Goal: Register for event/course

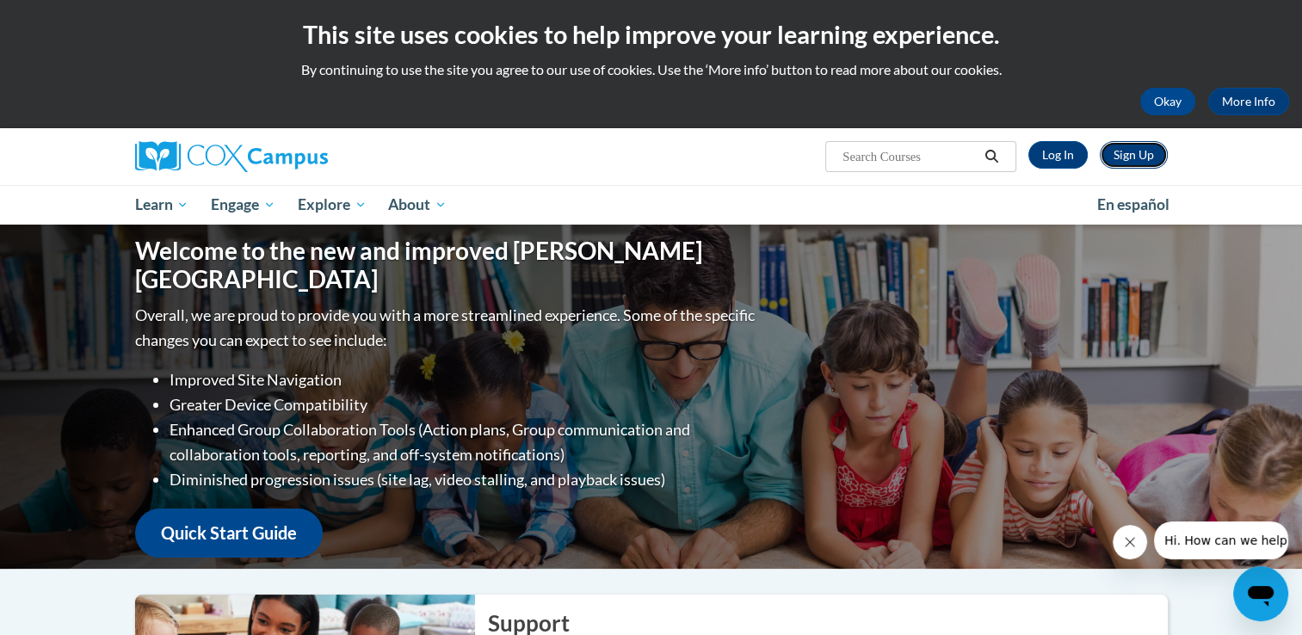
click at [1129, 145] on link "Sign Up" at bounding box center [1134, 155] width 68 height 28
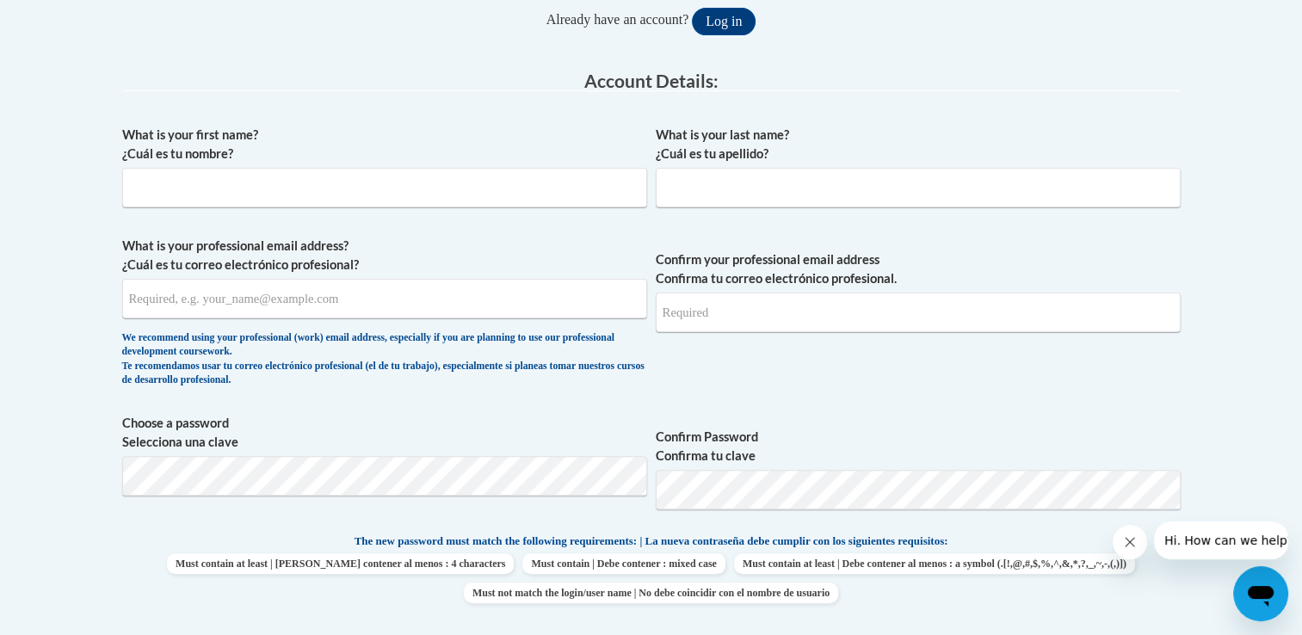
scroll to position [368, 0]
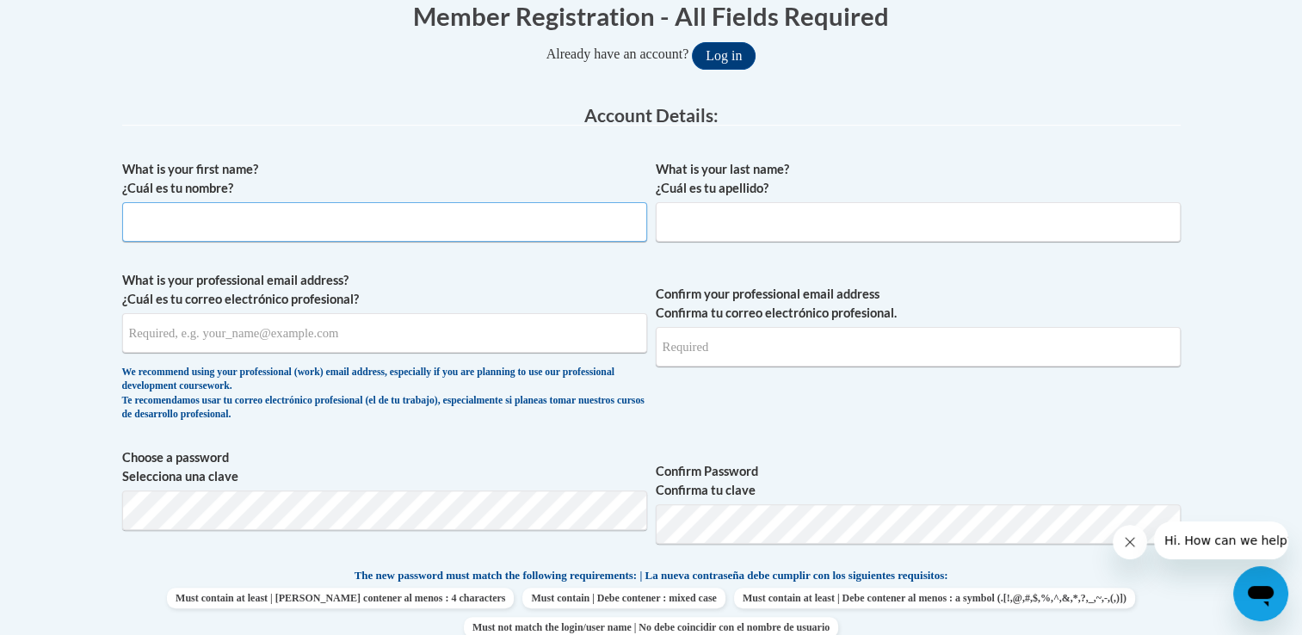
click at [258, 212] on input "What is your first name? ¿Cuál es tu nombre?" at bounding box center [384, 222] width 525 height 40
type input "Victoria"
type input "Arden"
click at [194, 331] on input "What is your professional email address? ¿Cuál es tu correo electrónico profesi…" at bounding box center [384, 333] width 525 height 40
type input "victoria.arden@ndo.org"
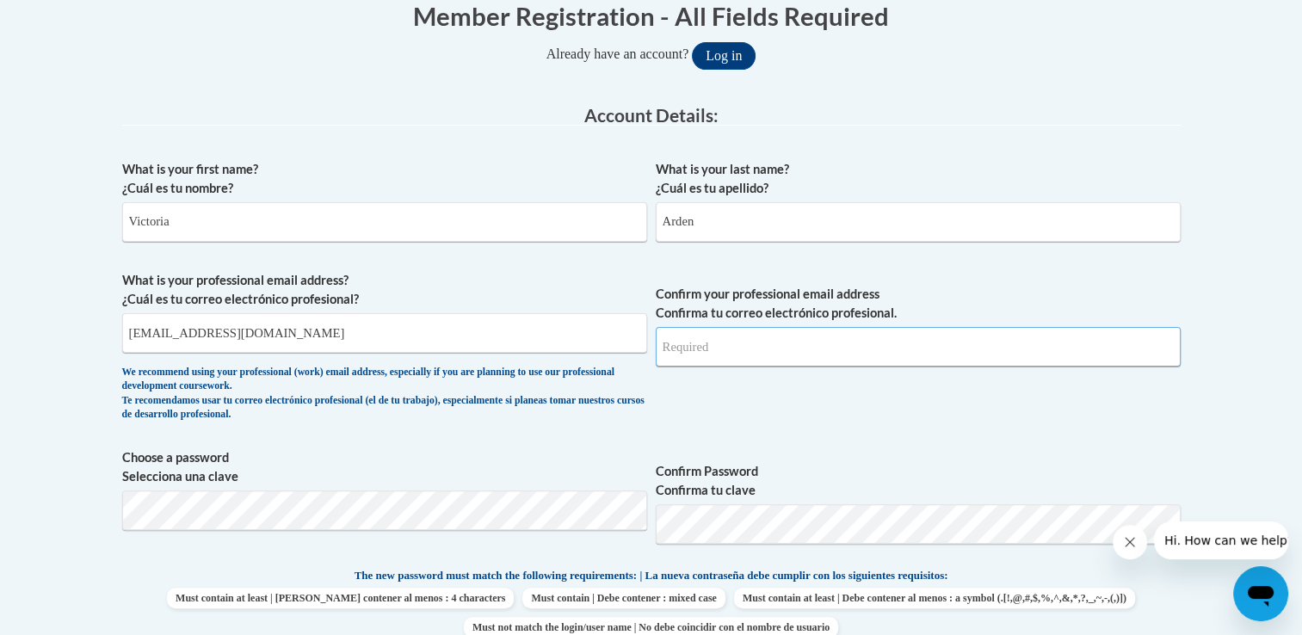
type input "victoria.arden@ndo.org"
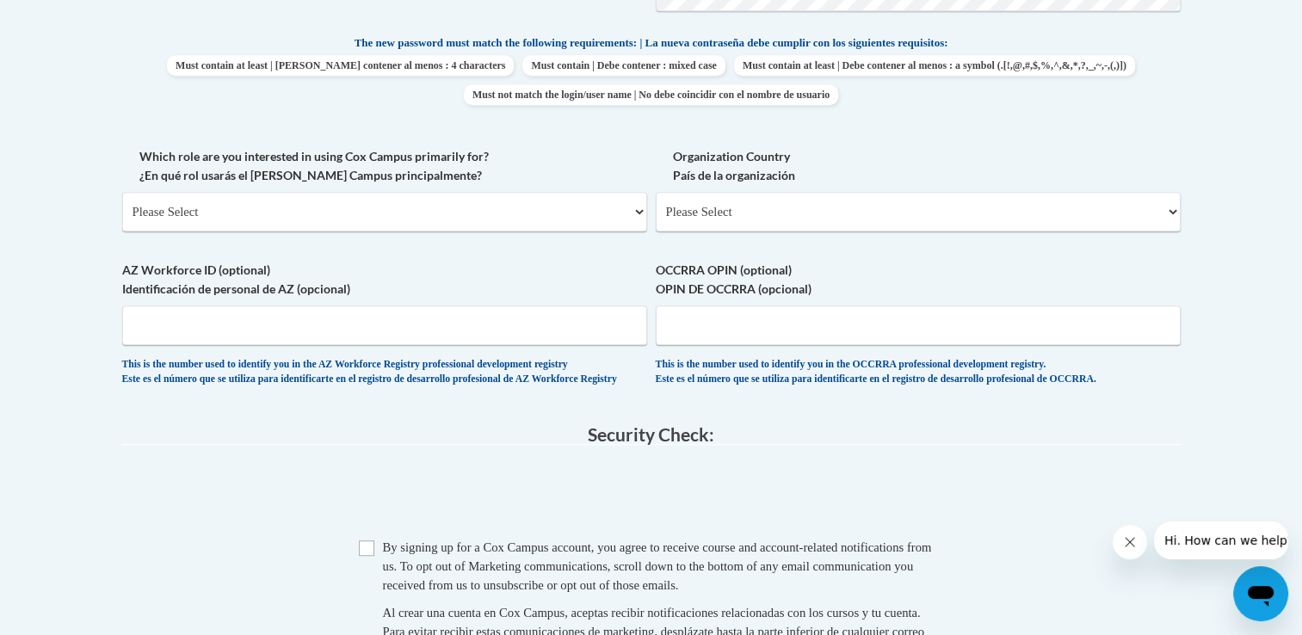
scroll to position [866, 0]
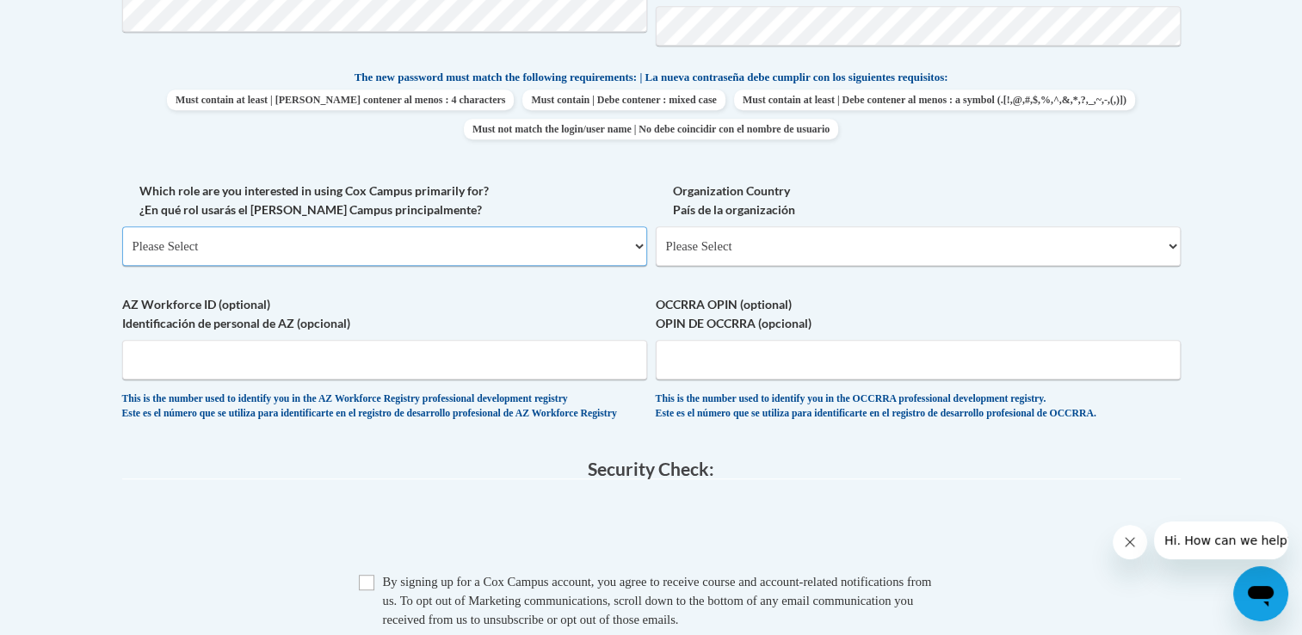
click at [638, 243] on select "Please Select College/University | Colegio/Universidad Community/Nonprofit Part…" at bounding box center [384, 246] width 525 height 40
select select "fbf2d438-af2f-41f8-98f1-81c410e29de3"
click at [122, 226] on select "Please Select College/University | Colegio/Universidad Community/Nonprofit Part…" at bounding box center [384, 246] width 525 height 40
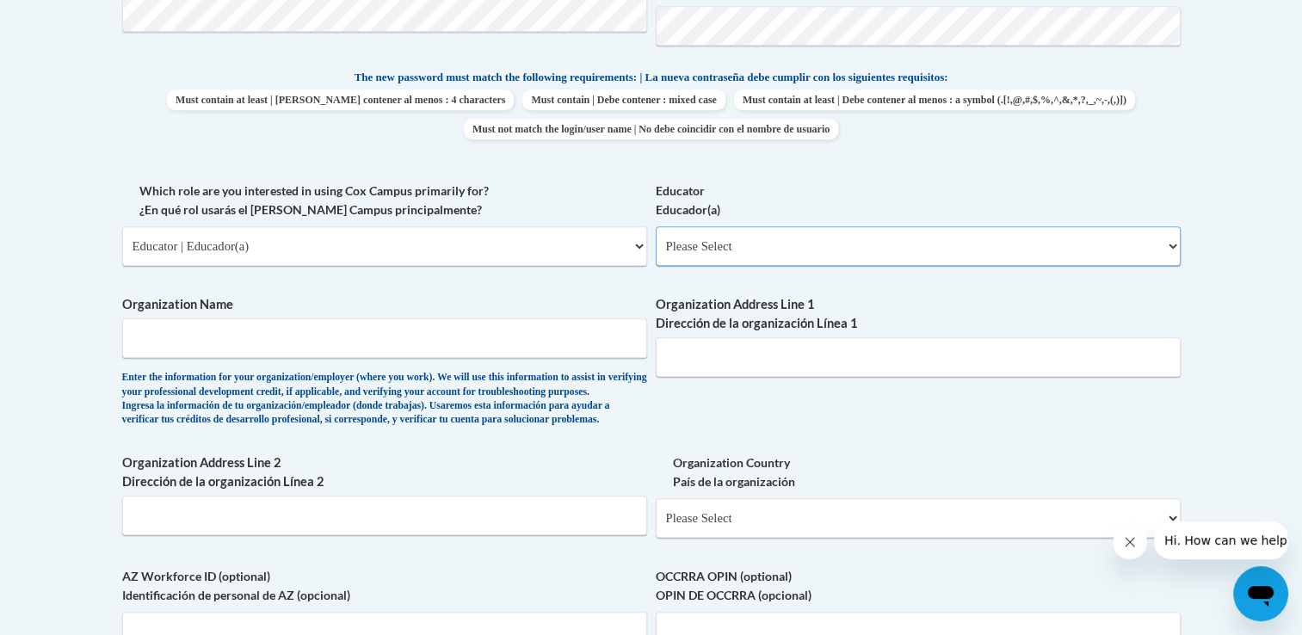
click at [771, 247] on select "Please Select Early Learning/Daycare Teacher/Family Home Care Provider | Maestr…" at bounding box center [918, 246] width 525 height 40
select select "5e2af403-4f2c-4e49-a02f-103e55d7b75b"
click at [656, 226] on select "Please Select Early Learning/Daycare Teacher/Family Home Care Provider | Maestr…" at bounding box center [918, 246] width 525 height 40
click at [461, 336] on input "Organization Name" at bounding box center [384, 338] width 525 height 40
type input "Ninth District Opportunity"
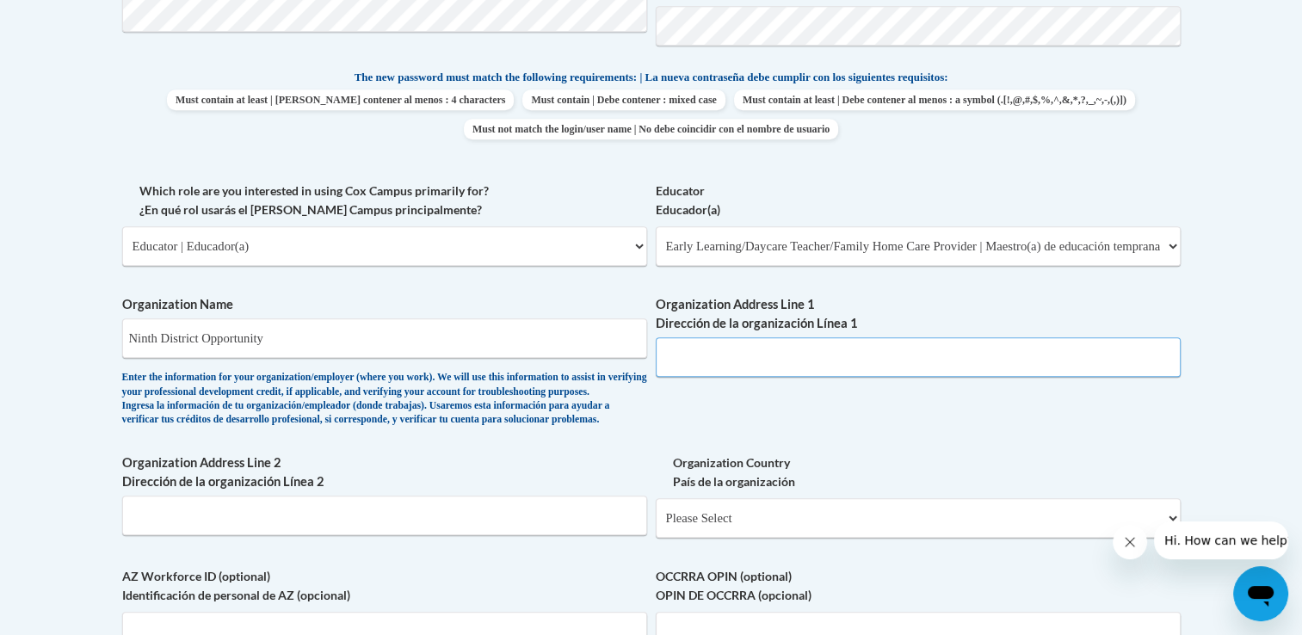
click at [717, 350] on input "Organization Address Line 1 Dirección de la organización Línea 1" at bounding box center [918, 357] width 525 height 40
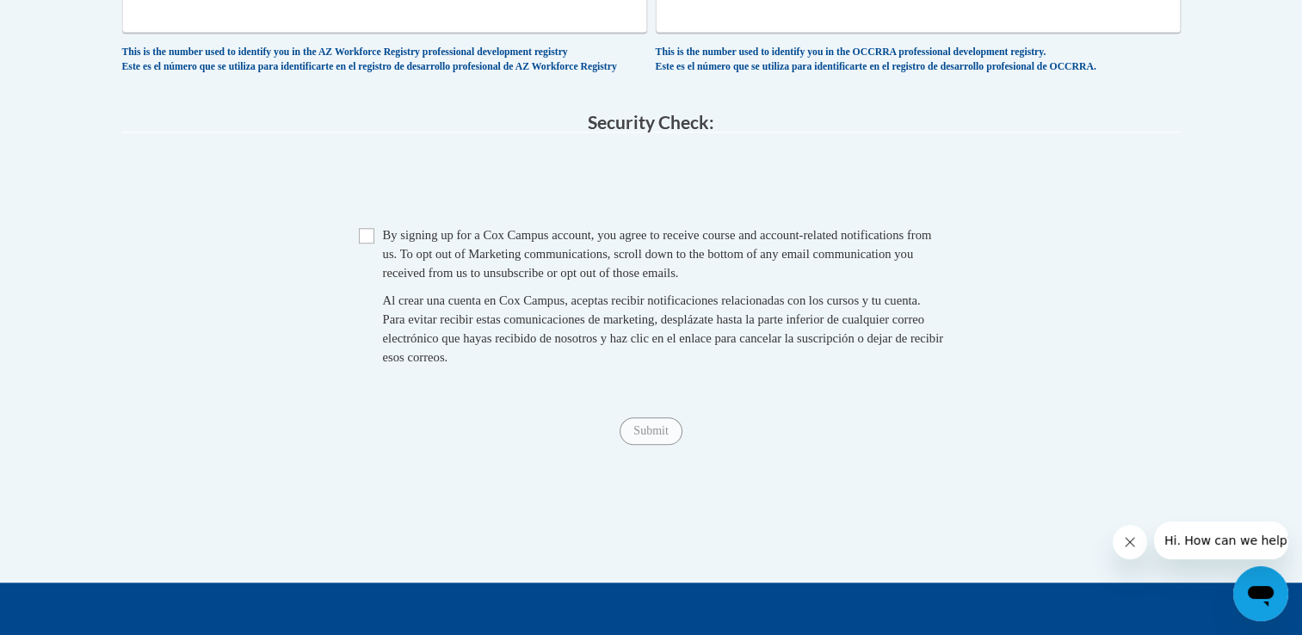
scroll to position [1451, 0]
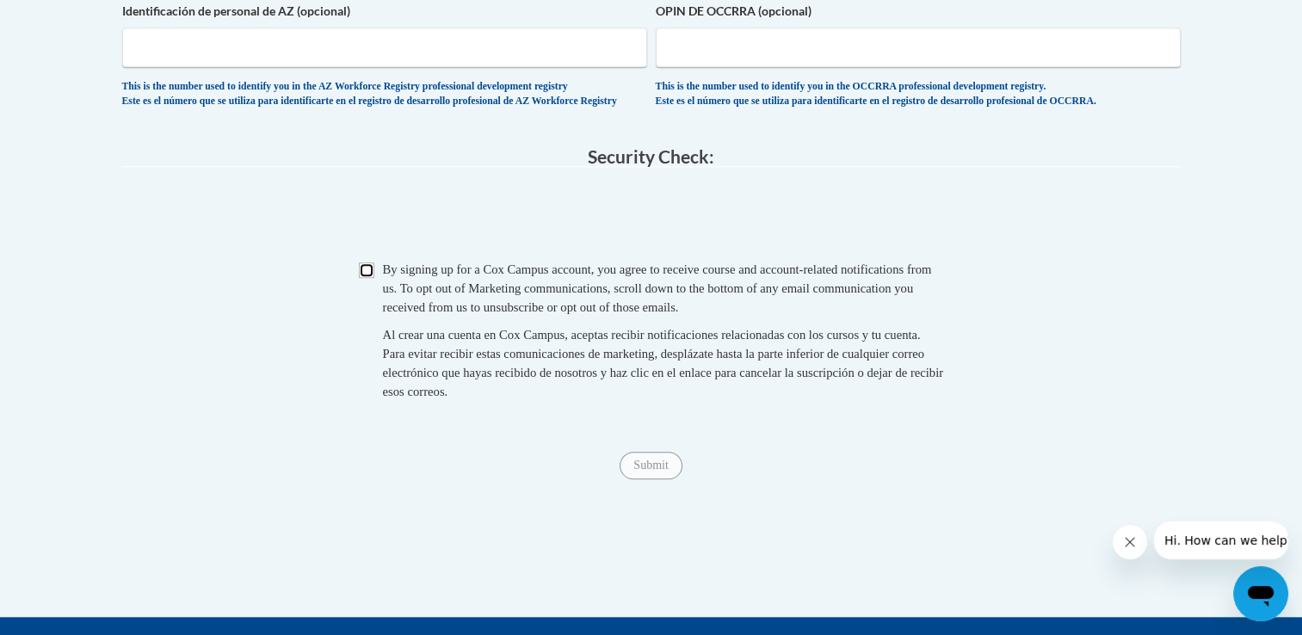
click at [367, 278] on input "Checkbox" at bounding box center [366, 269] width 15 height 15
checkbox input "true"
click at [661, 479] on input "Submit" at bounding box center [650, 466] width 62 height 28
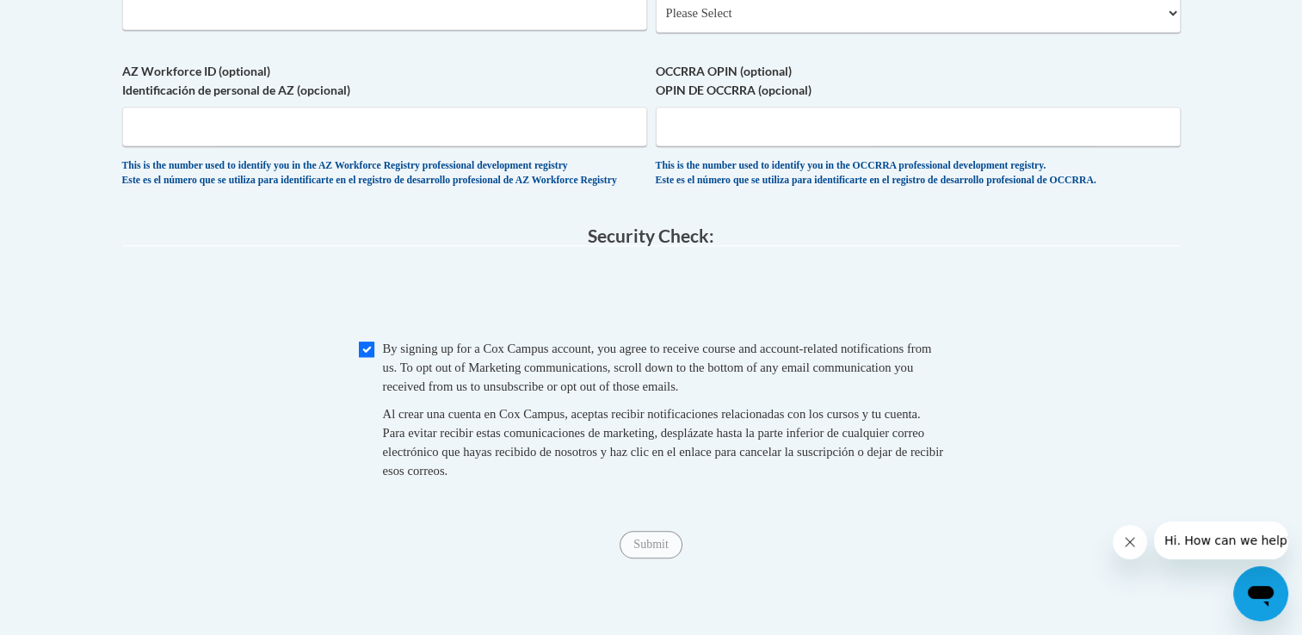
scroll to position [1364, 0]
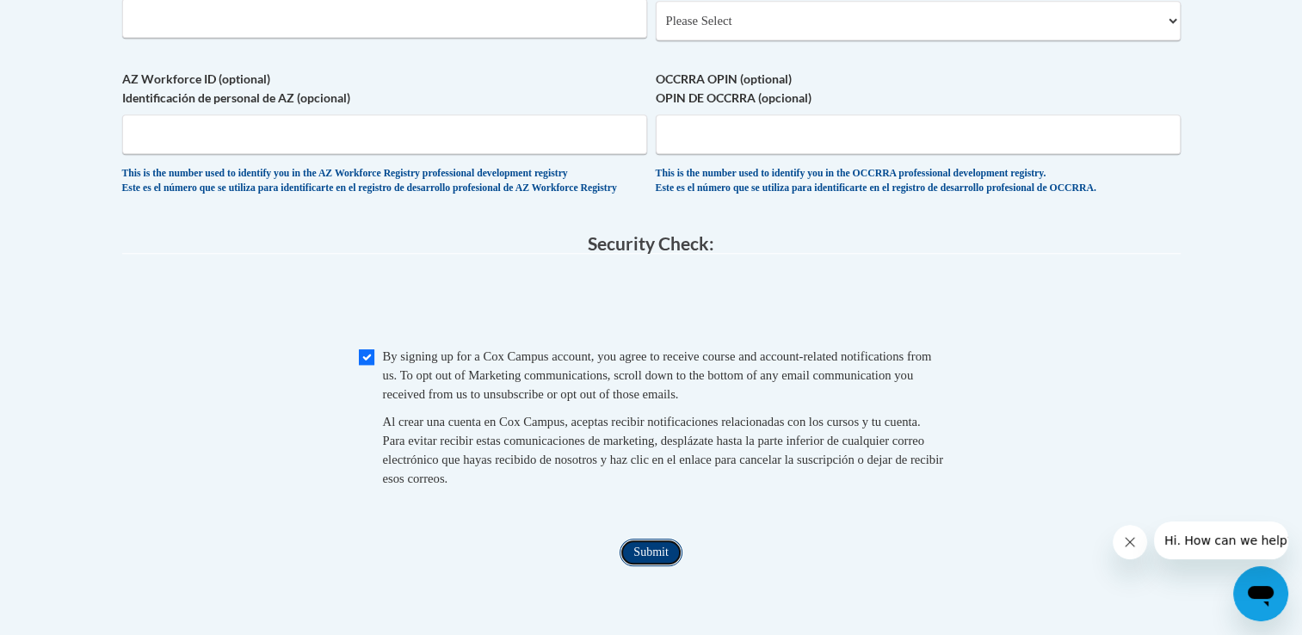
click at [648, 566] on input "Submit" at bounding box center [650, 553] width 62 height 28
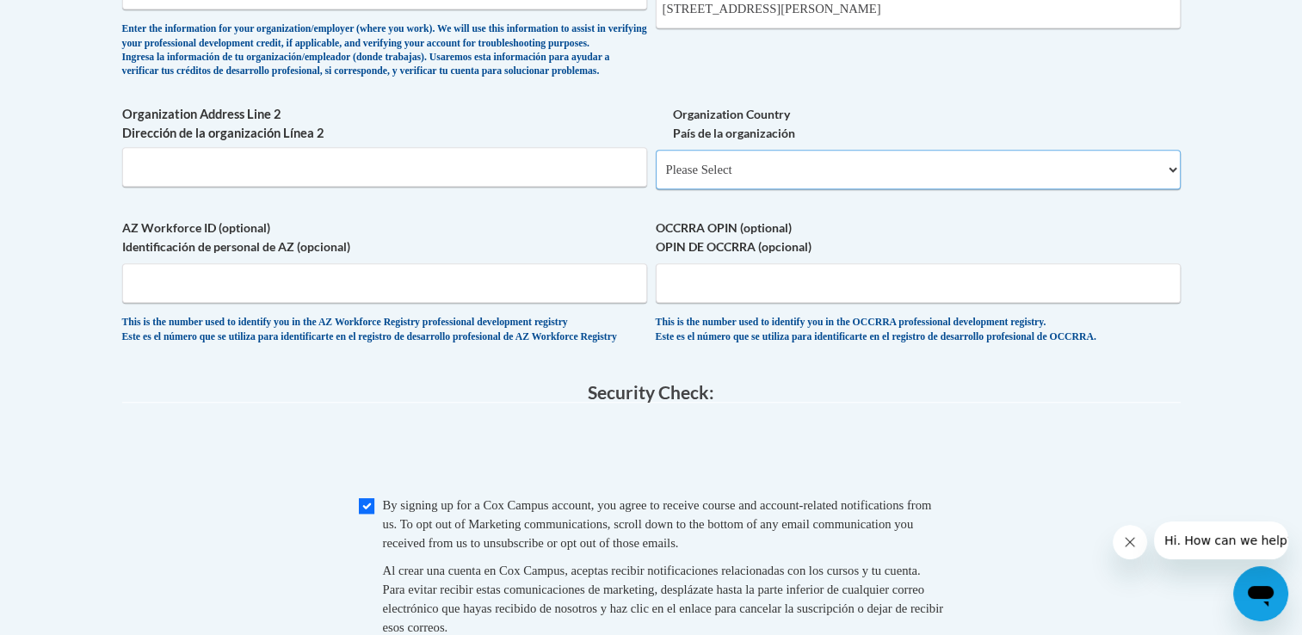
scroll to position [1192, 0]
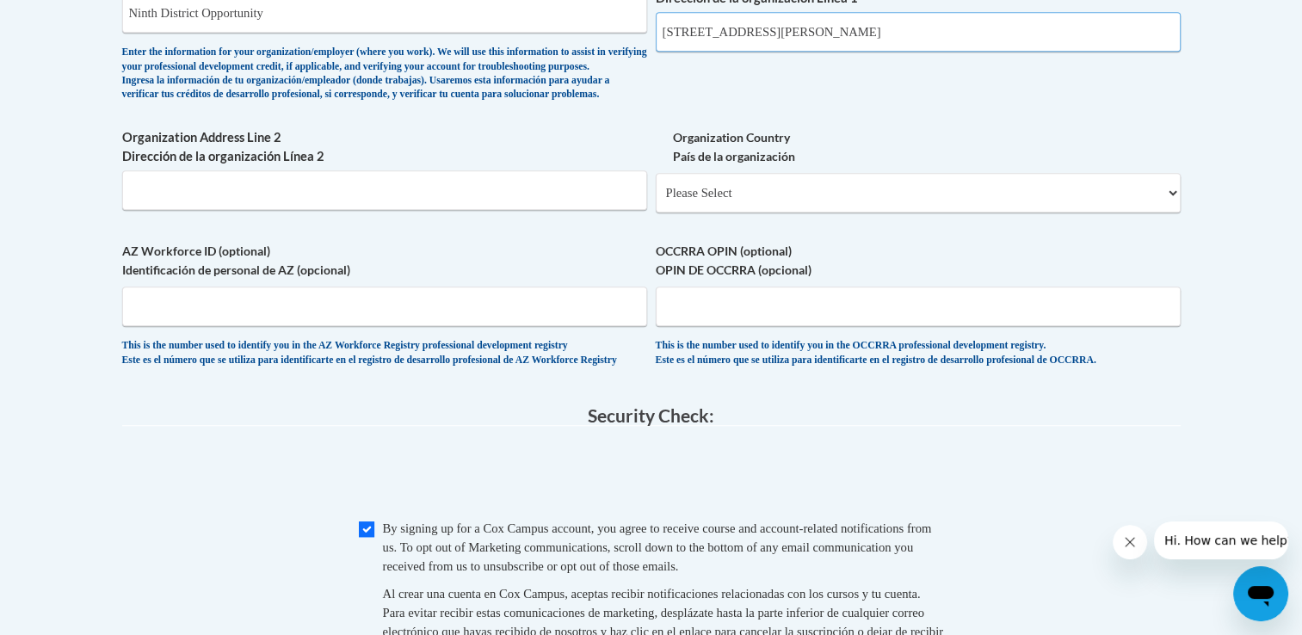
click at [841, 25] on input "500 Richardson St" at bounding box center [918, 32] width 525 height 40
type input "500 Richardson St Hartwell, GA 30643"
click at [927, 213] on select "Please Select United States | Estados Unidos Outside of the United States | Fue…" at bounding box center [918, 193] width 525 height 40
select select "ad49bcad-a171-4b2e-b99c-48b446064914"
click at [656, 200] on select "Please Select United States | Estados Unidos Outside of the United States | Fue…" at bounding box center [918, 193] width 525 height 40
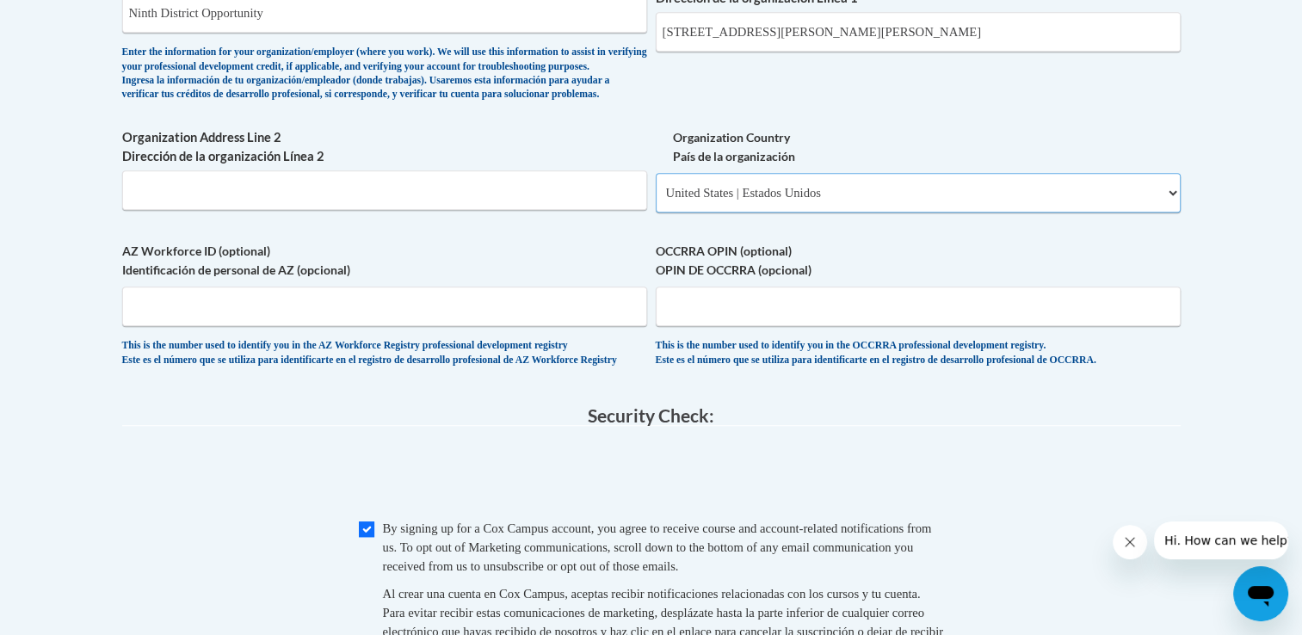
select select
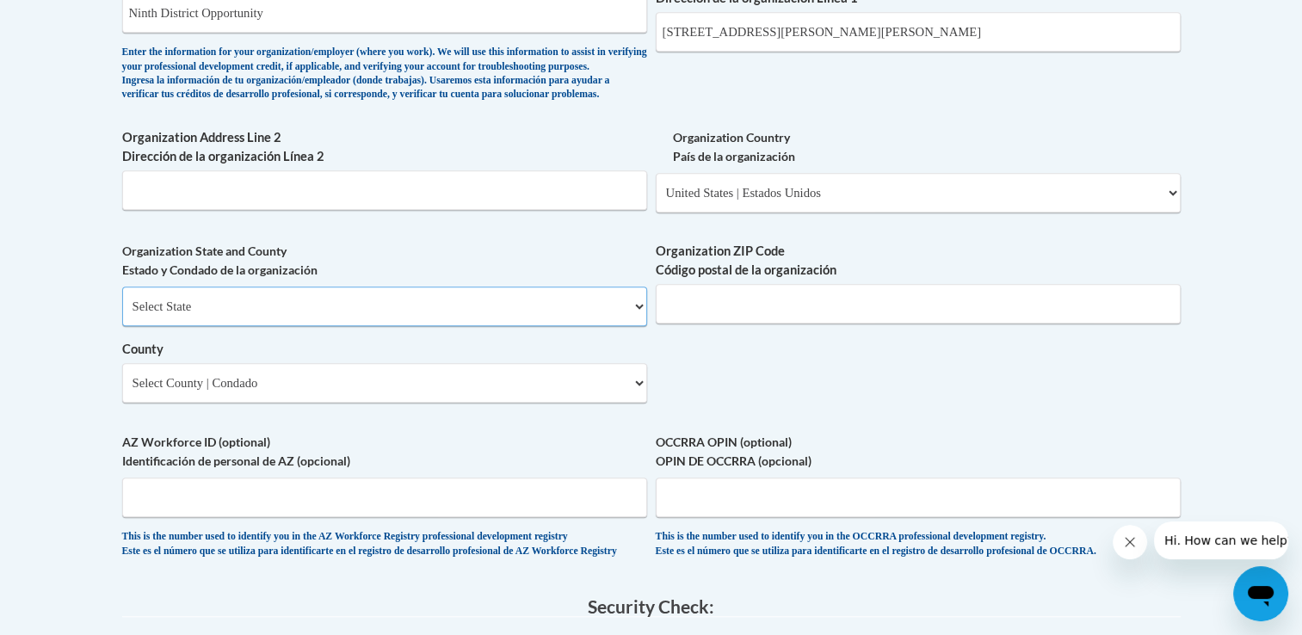
click at [636, 326] on select "Select State Alabama Alaska Arizona Arkansas California Colorado Connecticut De…" at bounding box center [384, 307] width 525 height 40
select select "Georgia"
click at [122, 314] on select "Select State Alabama Alaska Arizona Arkansas California Colorado Connecticut De…" at bounding box center [384, 307] width 525 height 40
click at [689, 324] on input "Organization ZIP Code Código postal de la organización" at bounding box center [918, 304] width 525 height 40
type input "30643"
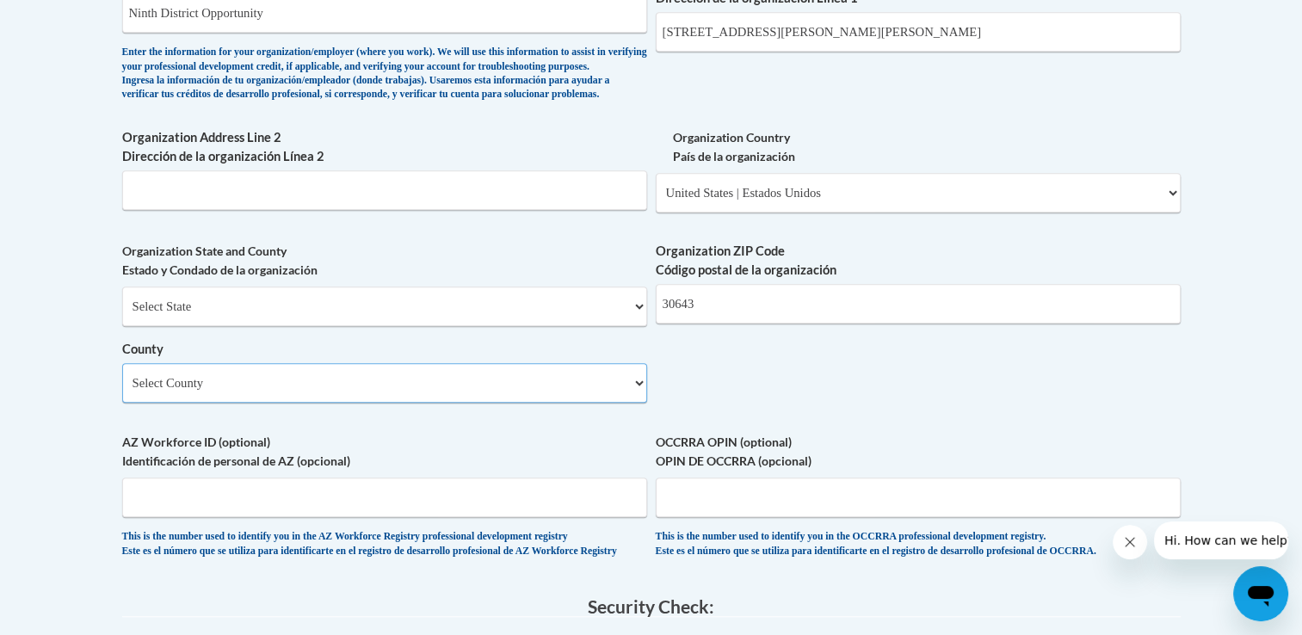
click at [637, 403] on select "Select County Appling Atkinson Bacon Baker Baldwin Banks Barrow Bartow Ben Hill…" at bounding box center [384, 383] width 525 height 40
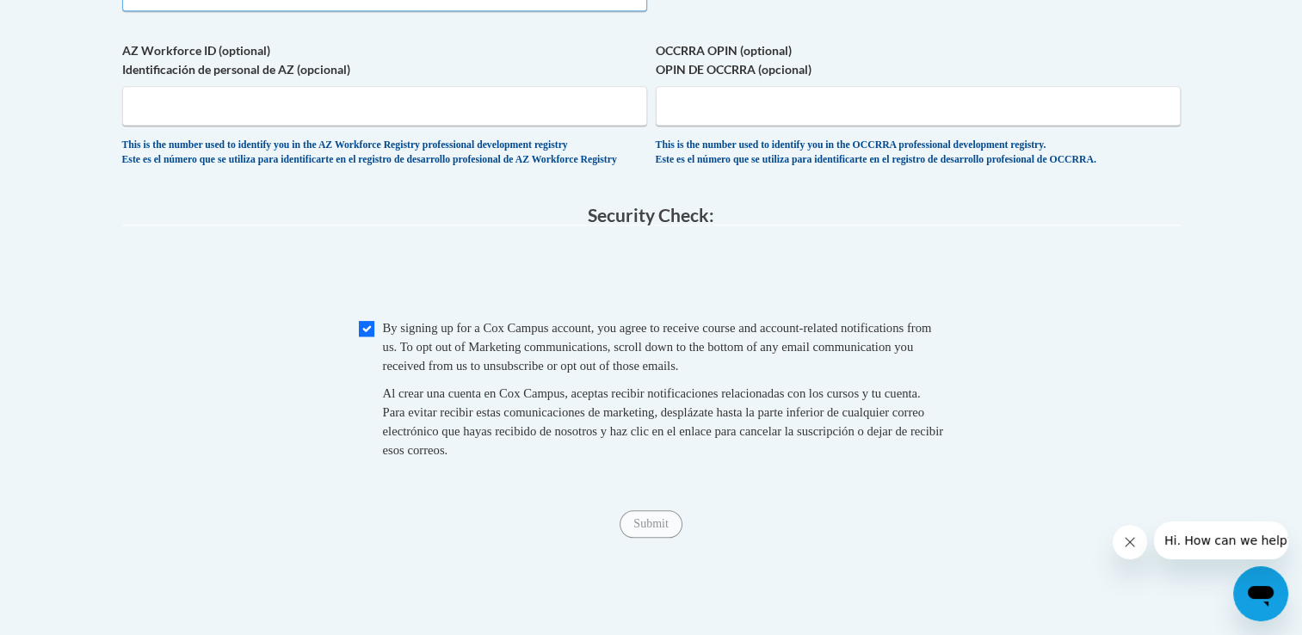
select select "Hart"
click at [656, 538] on input "Submit" at bounding box center [650, 524] width 62 height 28
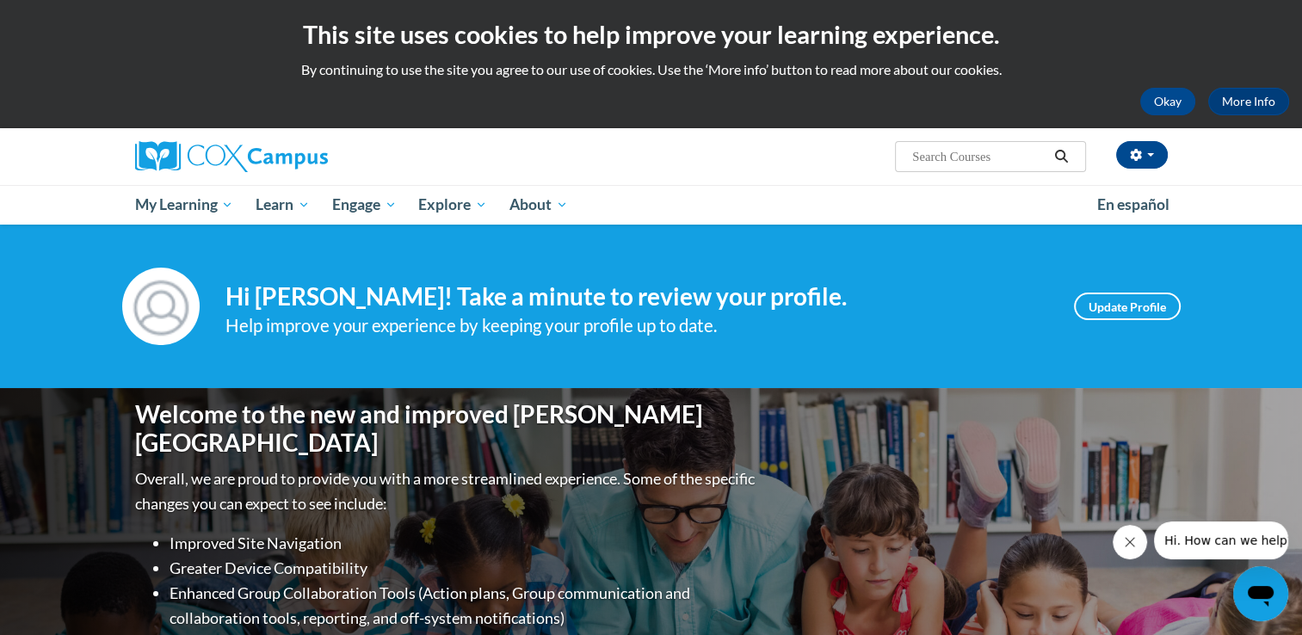
click at [983, 145] on span "Search Search..." at bounding box center [990, 156] width 190 height 31
click at [984, 150] on input "Search..." at bounding box center [979, 156] width 138 height 21
type input "power of lang"
click at [1063, 150] on icon "Search" at bounding box center [1060, 156] width 15 height 13
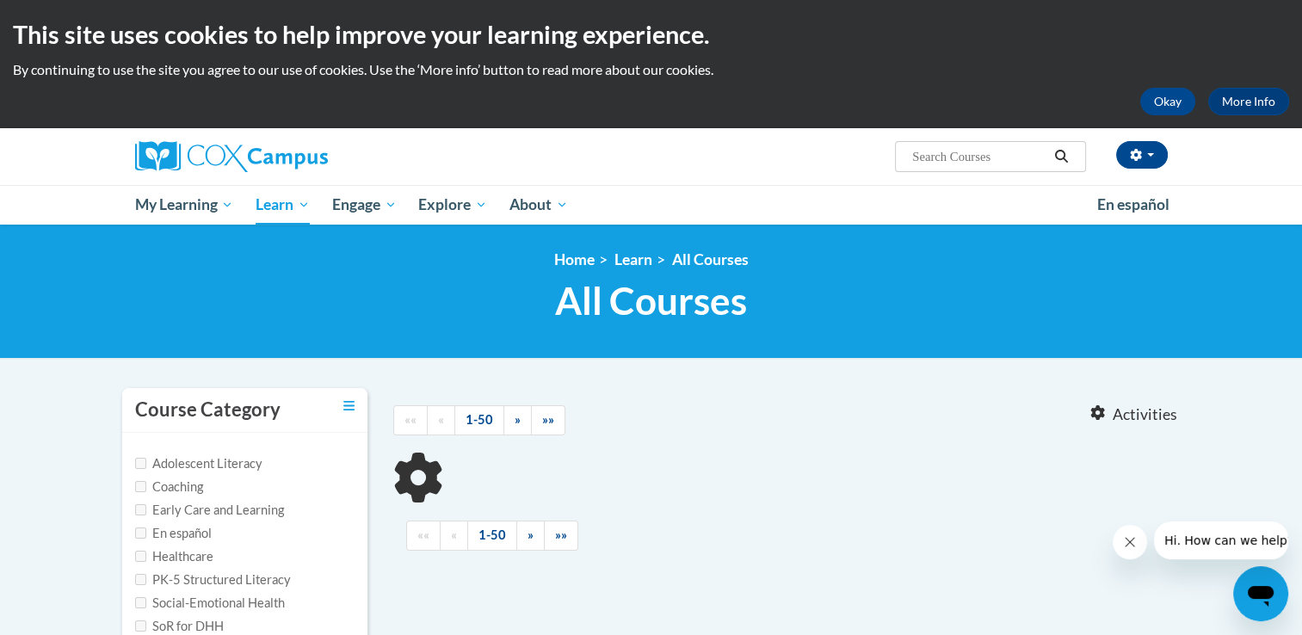
type input "power of lang"
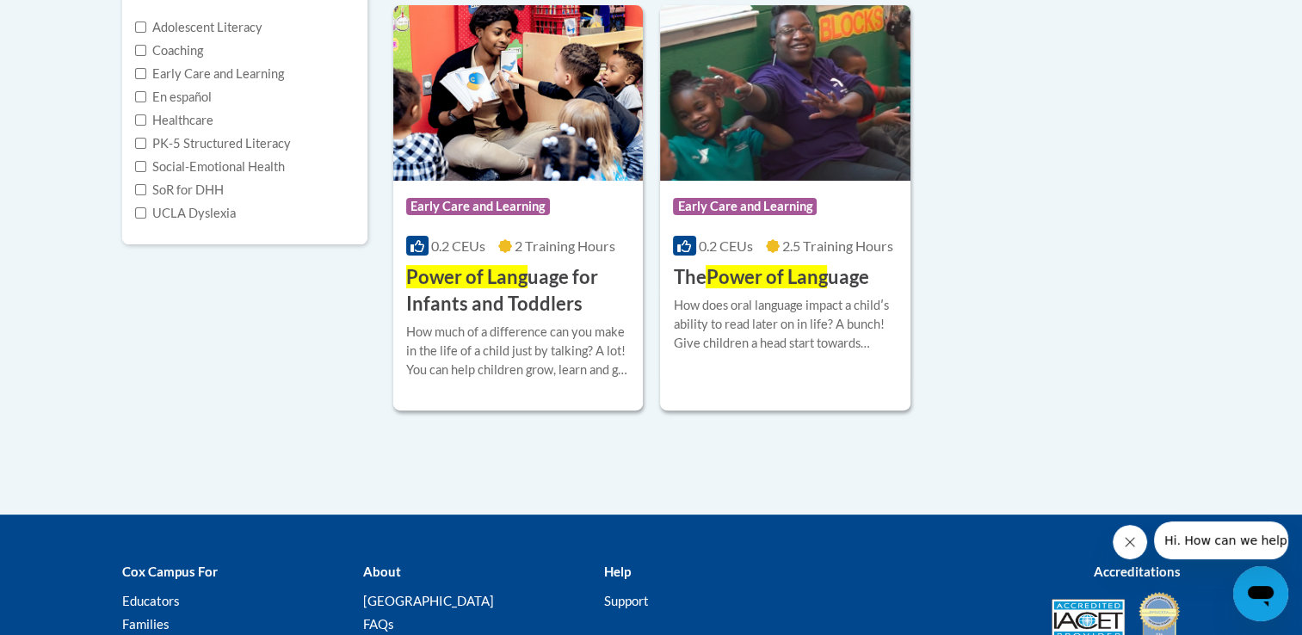
scroll to position [471, 0]
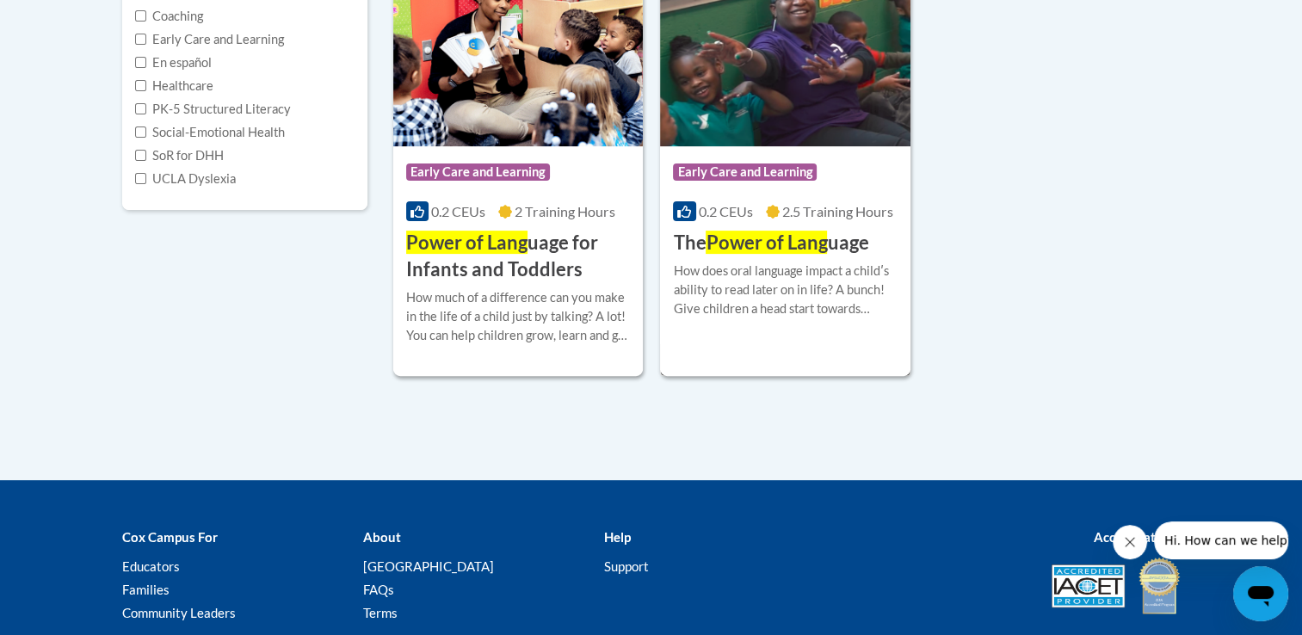
click at [723, 232] on span "Power of Lang" at bounding box center [766, 242] width 121 height 23
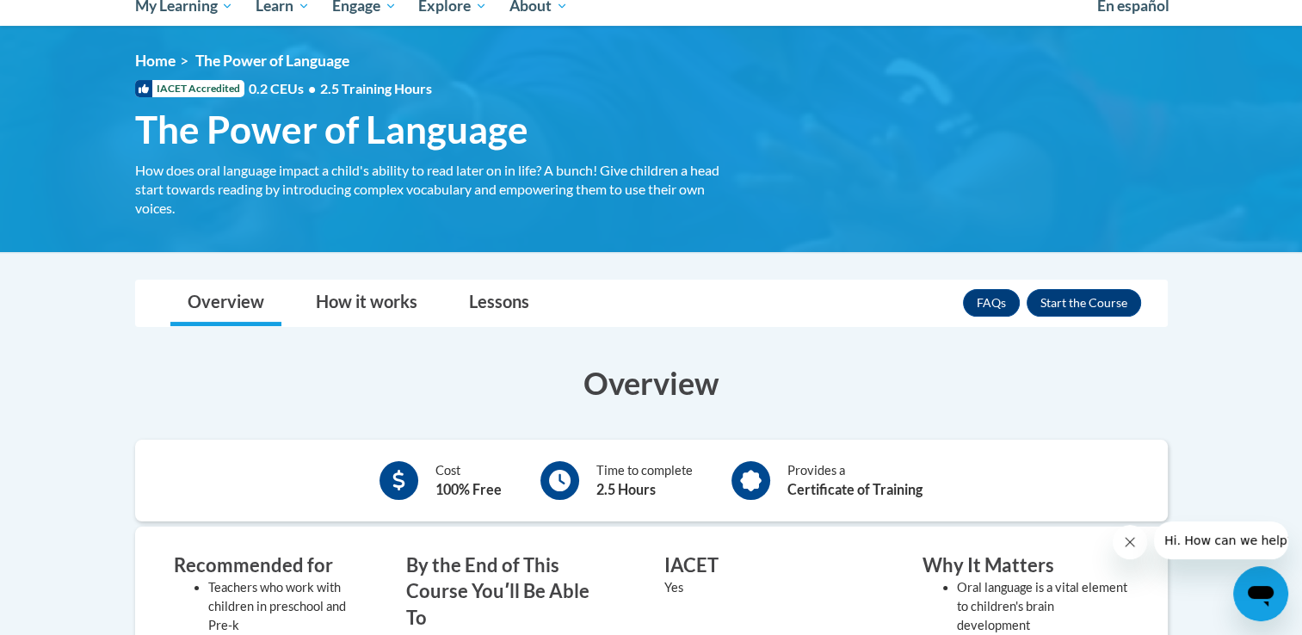
scroll to position [206, 0]
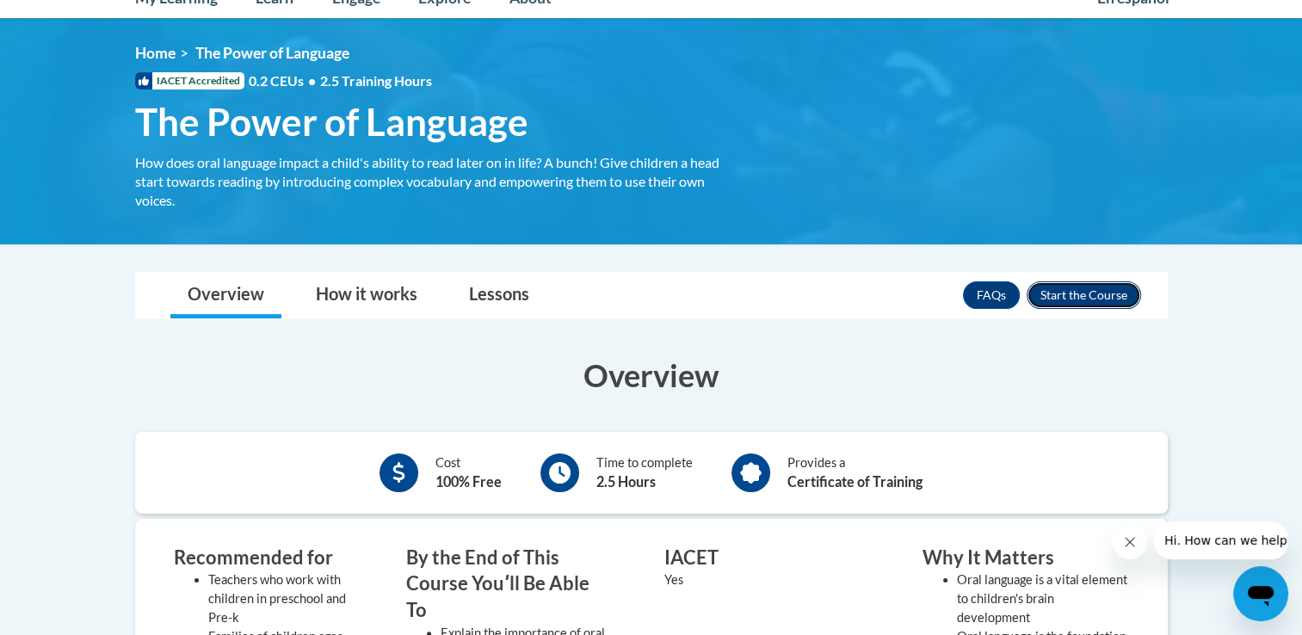
click at [1095, 292] on button "Enroll" at bounding box center [1083, 295] width 114 height 28
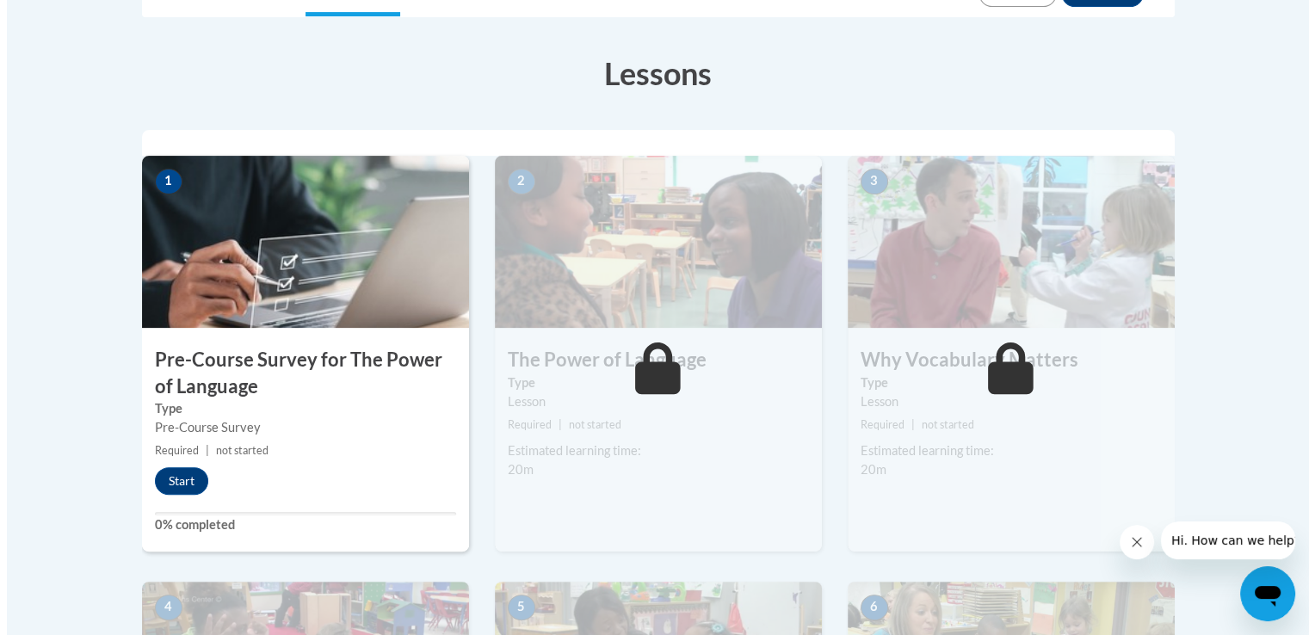
scroll to position [458, 0]
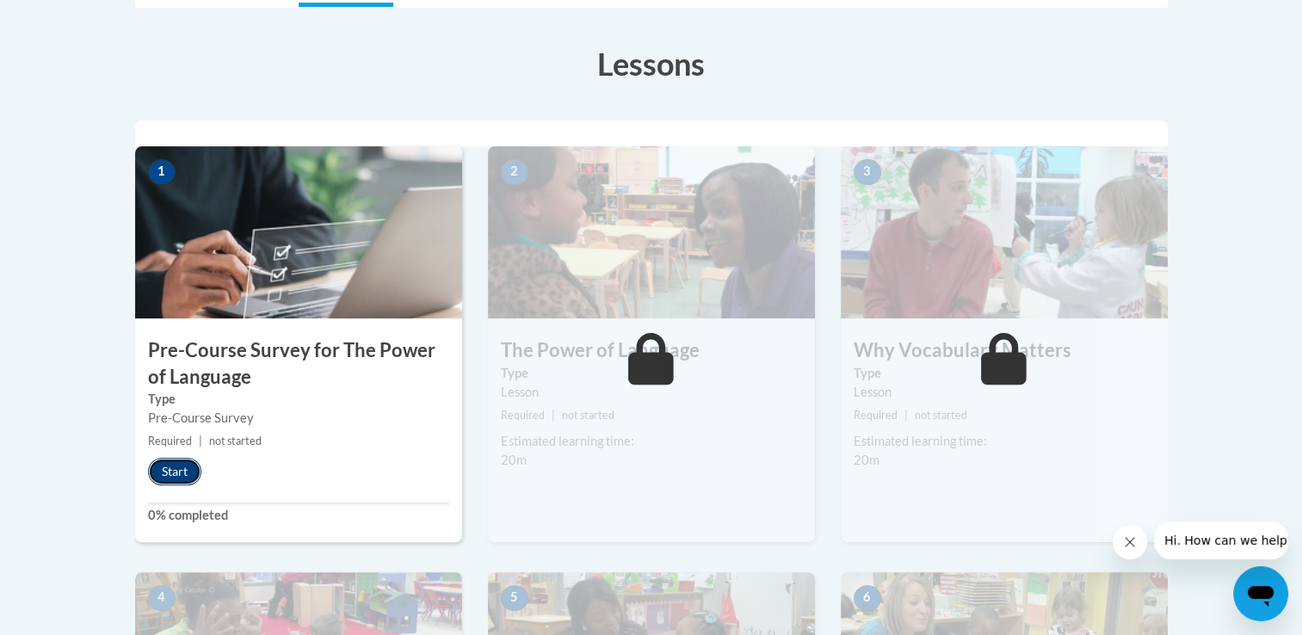
click at [179, 464] on button "Start" at bounding box center [174, 472] width 53 height 28
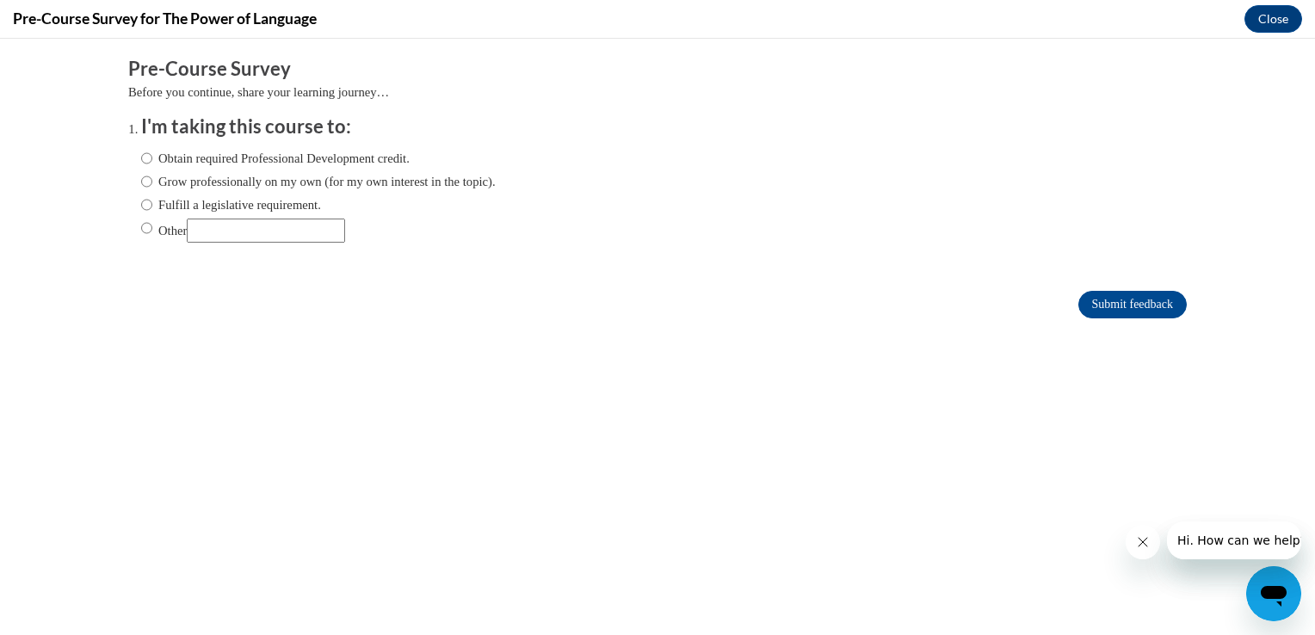
scroll to position [0, 0]
click at [141, 154] on input "Obtain required Professional Development credit." at bounding box center [146, 158] width 11 height 19
radio input "true"
click at [1095, 299] on input "Submit feedback" at bounding box center [1132, 305] width 108 height 28
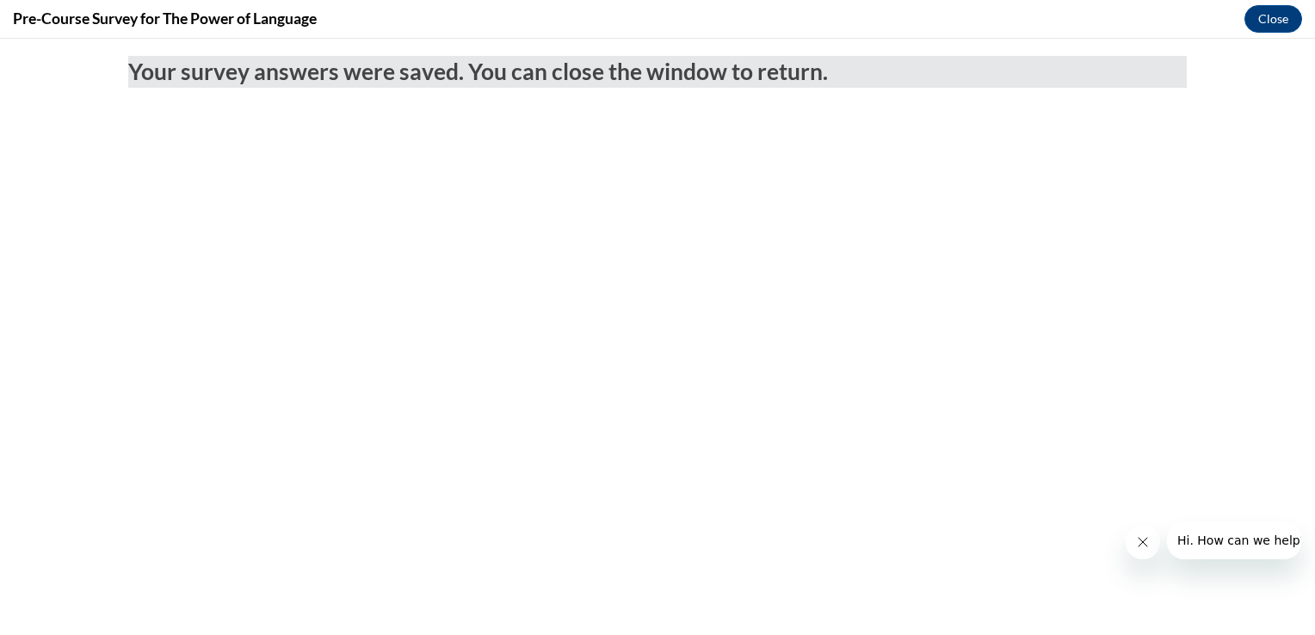
click at [158, 75] on span "Your survey answers were saved. You can close the window to return." at bounding box center [477, 72] width 699 height 28
click at [1262, 19] on button "Close" at bounding box center [1273, 19] width 58 height 28
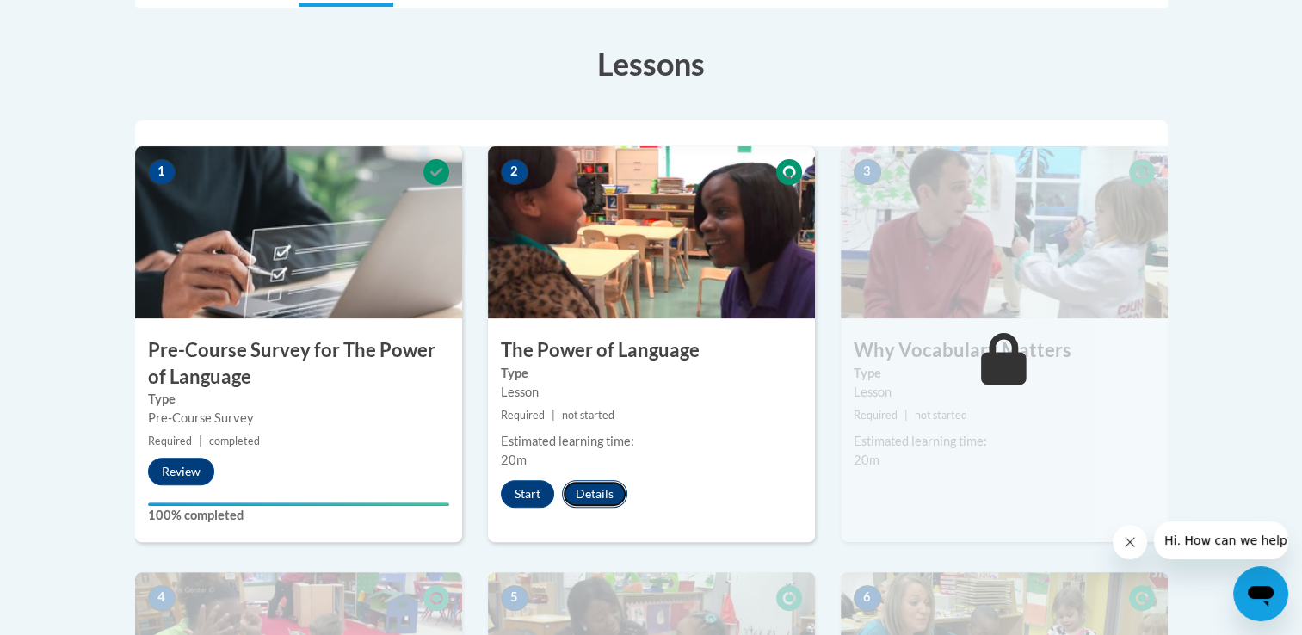
click at [586, 484] on button "Details" at bounding box center [594, 494] width 65 height 28
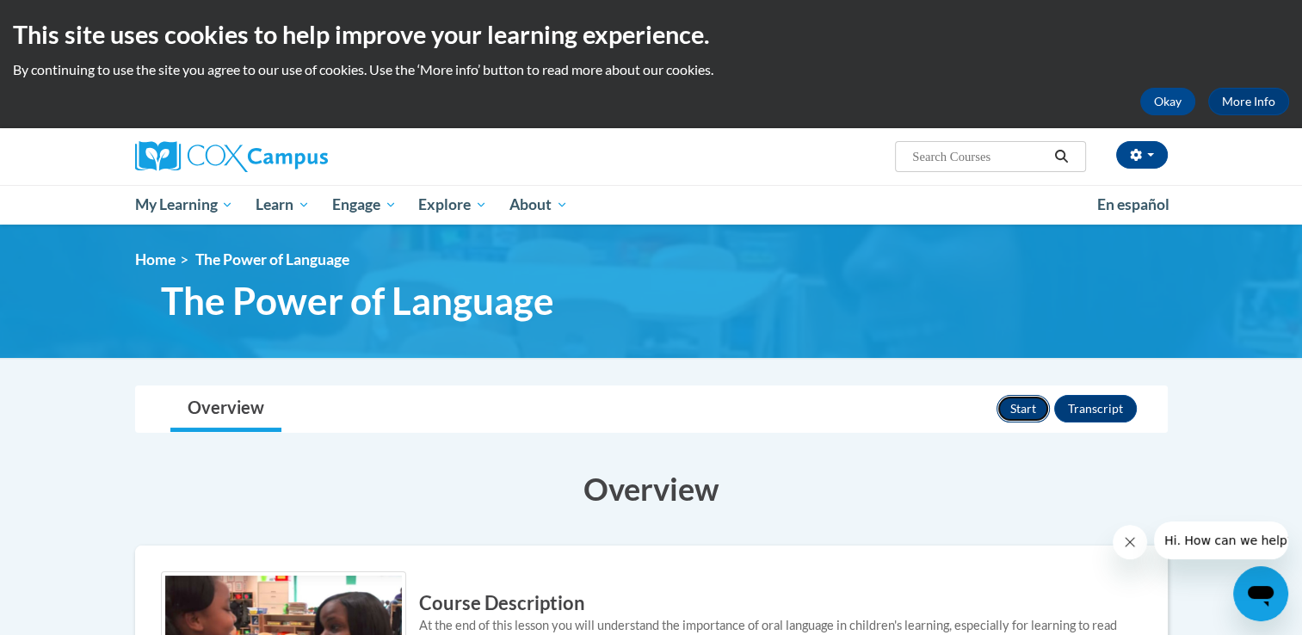
click at [1012, 404] on button "Start" at bounding box center [1022, 409] width 53 height 28
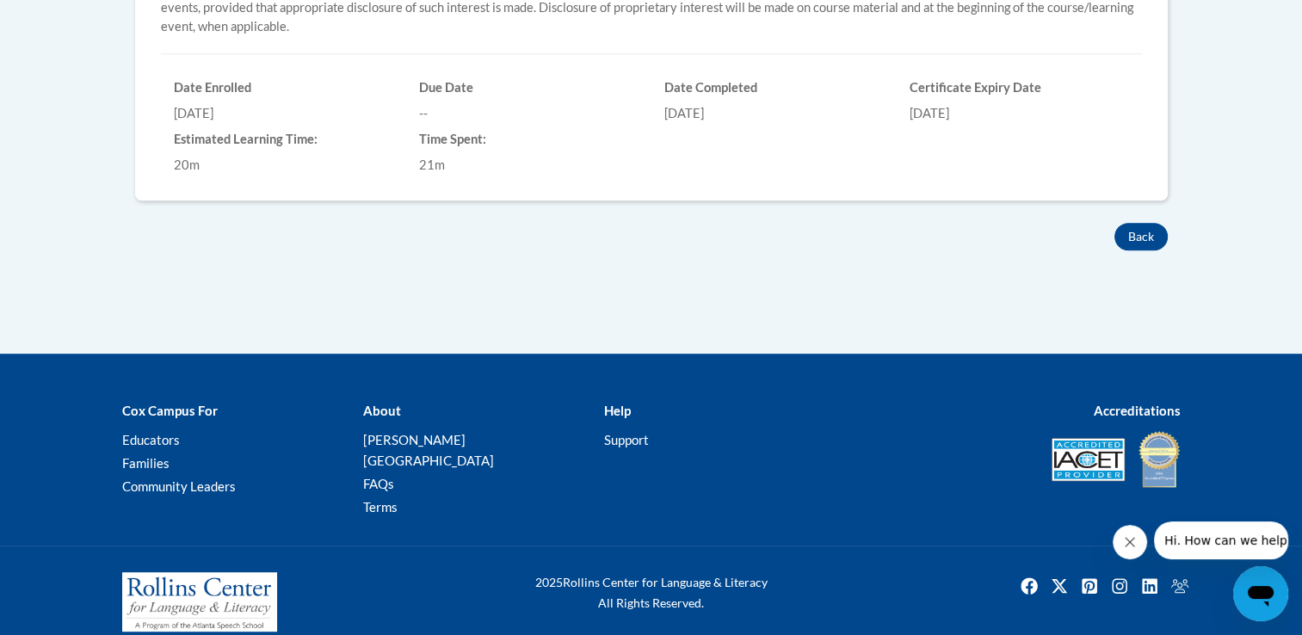
scroll to position [173, 0]
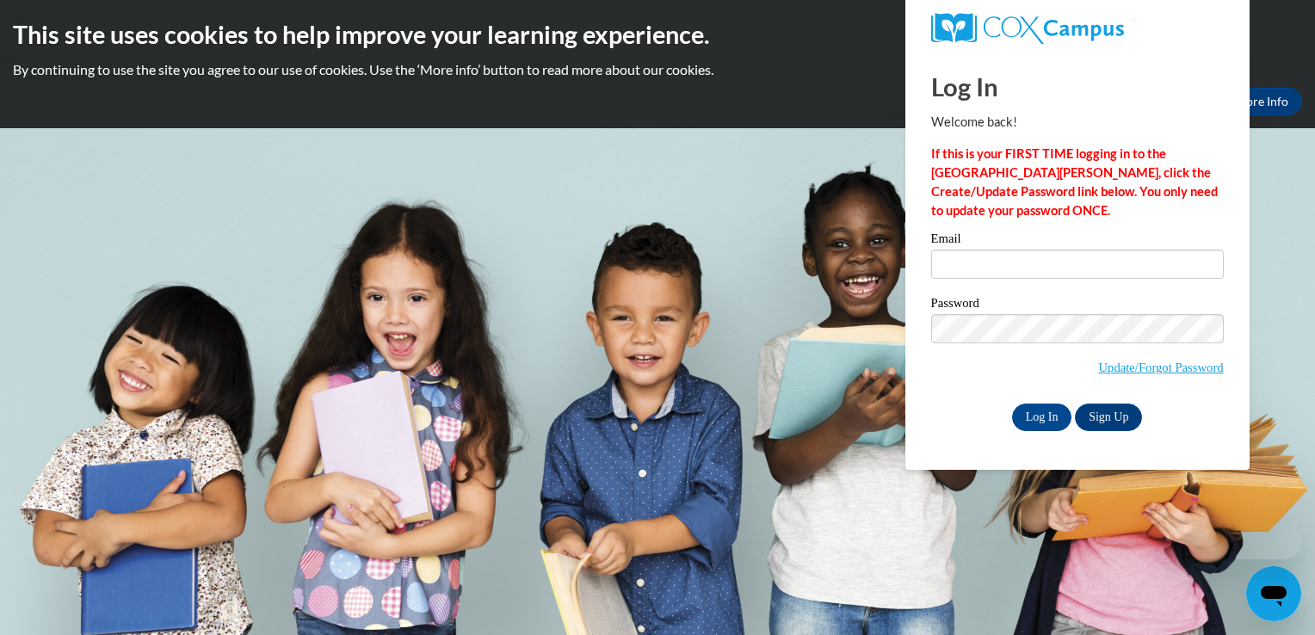
drag, startPoint x: 0, startPoint y: 0, endPoint x: 874, endPoint y: 265, distance: 913.4
click at [874, 265] on body "This site uses cookies to help improve your learning experience. By continuing …" at bounding box center [657, 317] width 1315 height 635
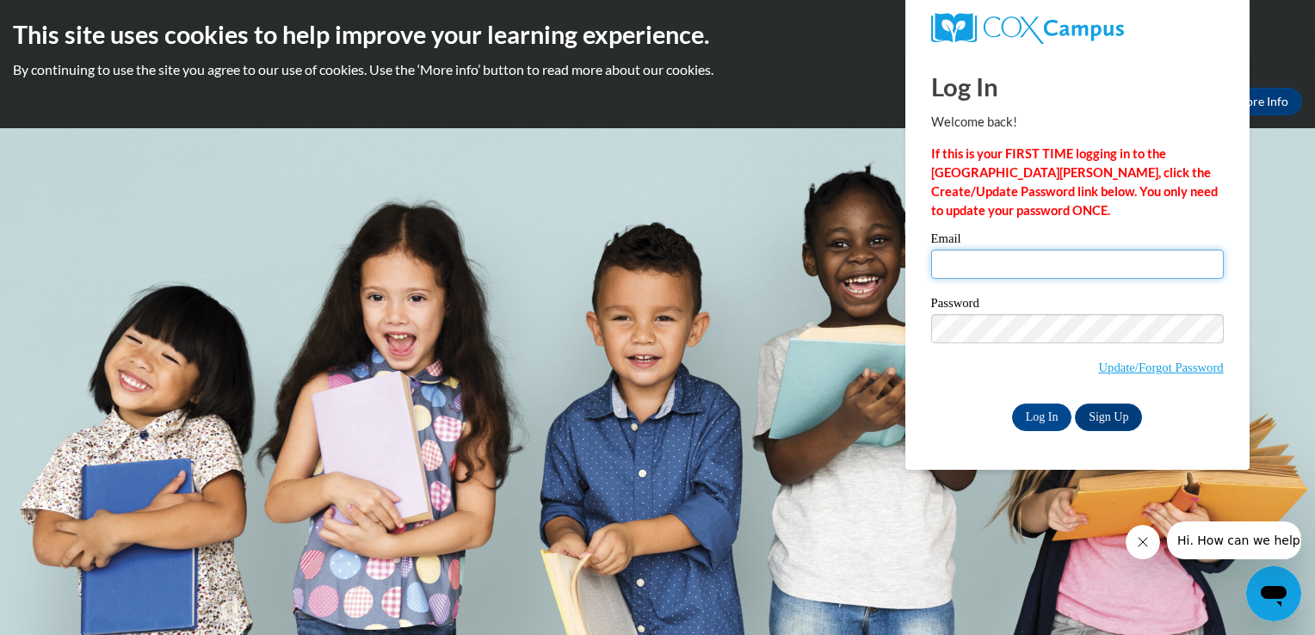
click at [982, 253] on input "Email" at bounding box center [1077, 264] width 293 height 29
type input "[EMAIL_ADDRESS][DOMAIN_NAME]"
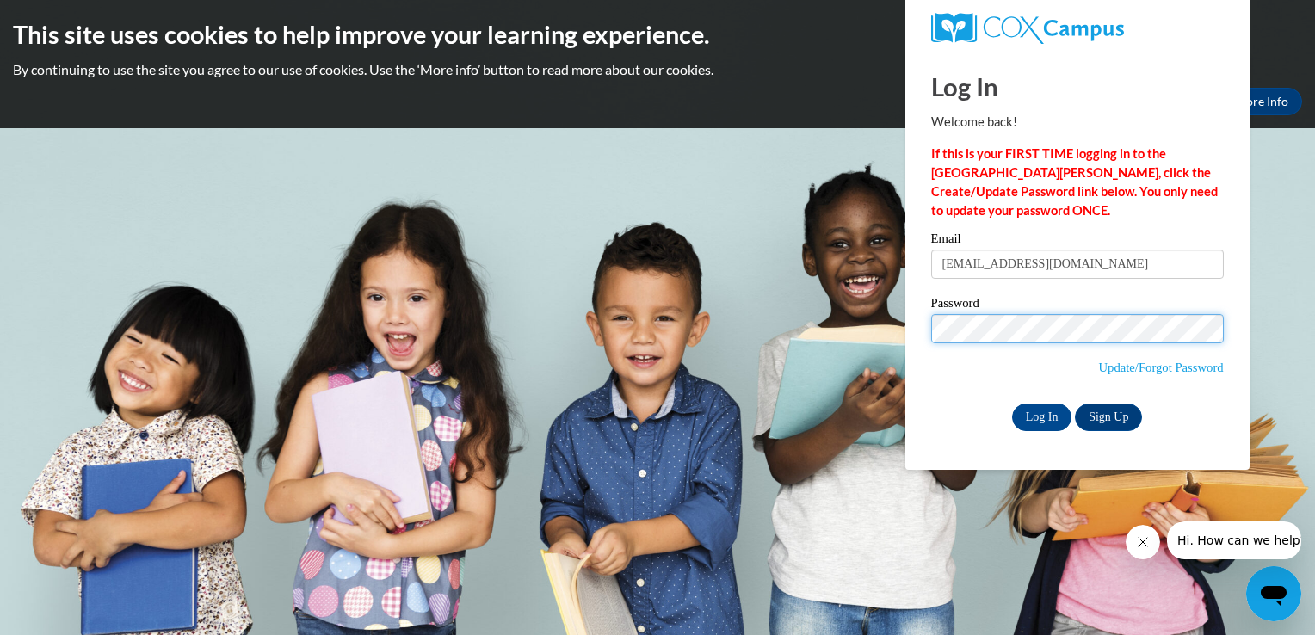
click at [1012, 404] on input "Log In" at bounding box center [1042, 418] width 60 height 28
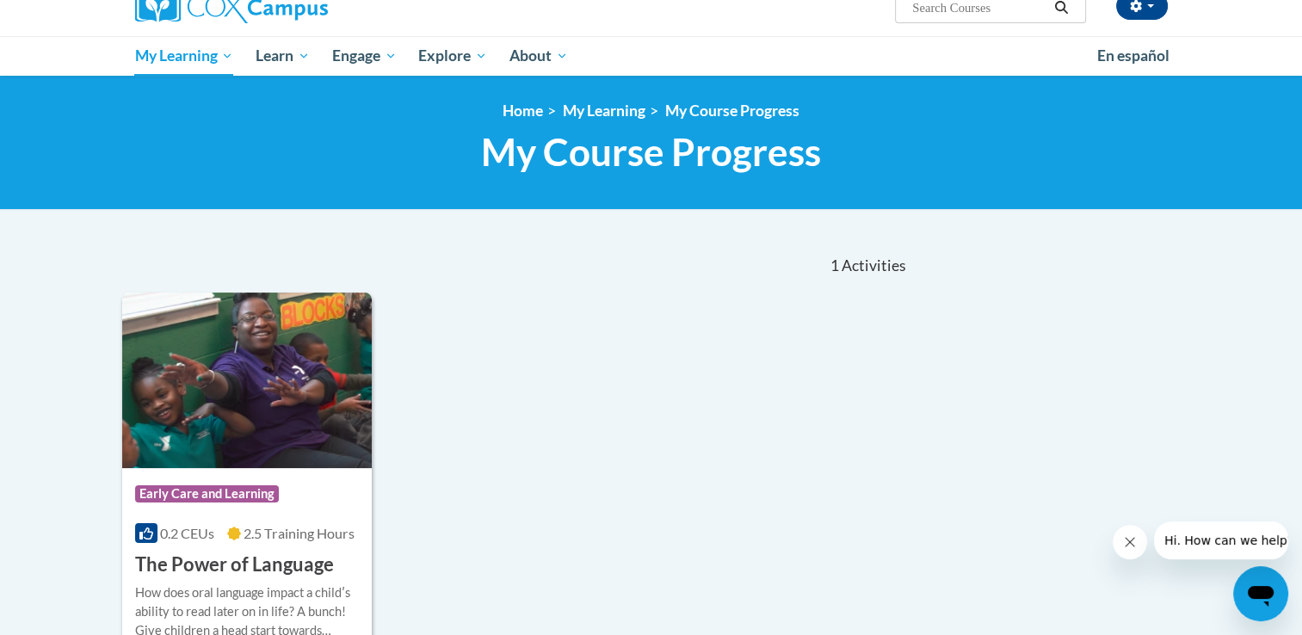
scroll to position [218, 0]
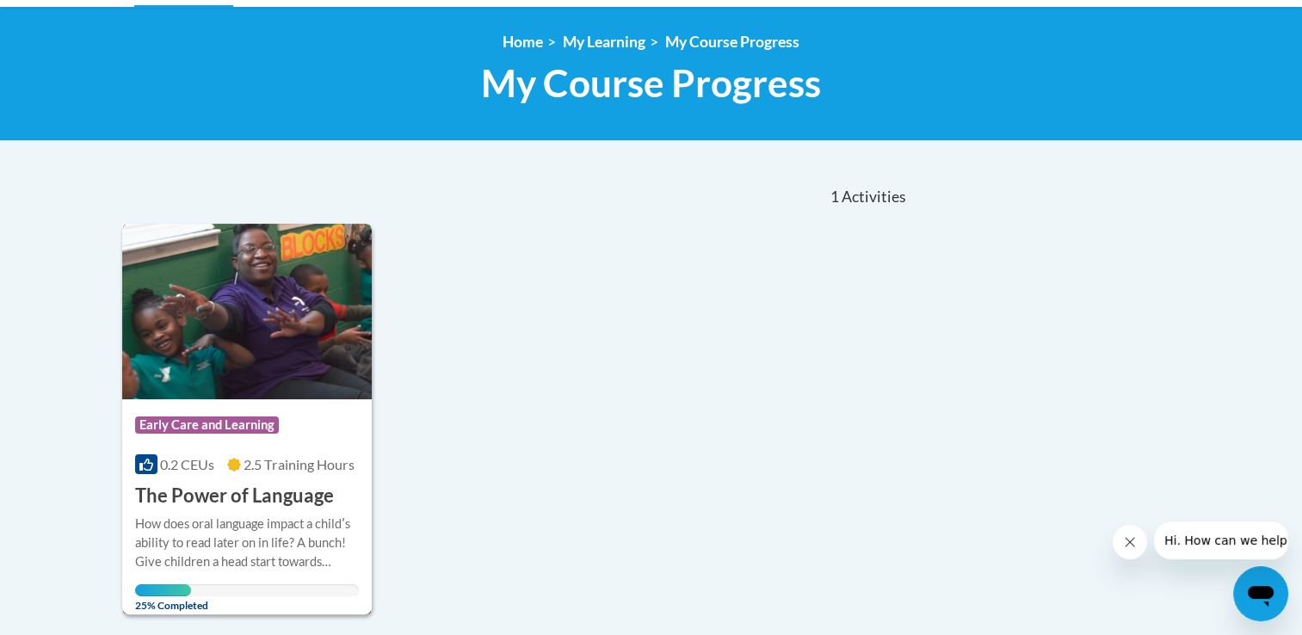
click at [191, 475] on div "Course Category: Early Care and Learning 0.2 CEUs 2.5 Training Hours COURSE The…" at bounding box center [247, 454] width 250 height 110
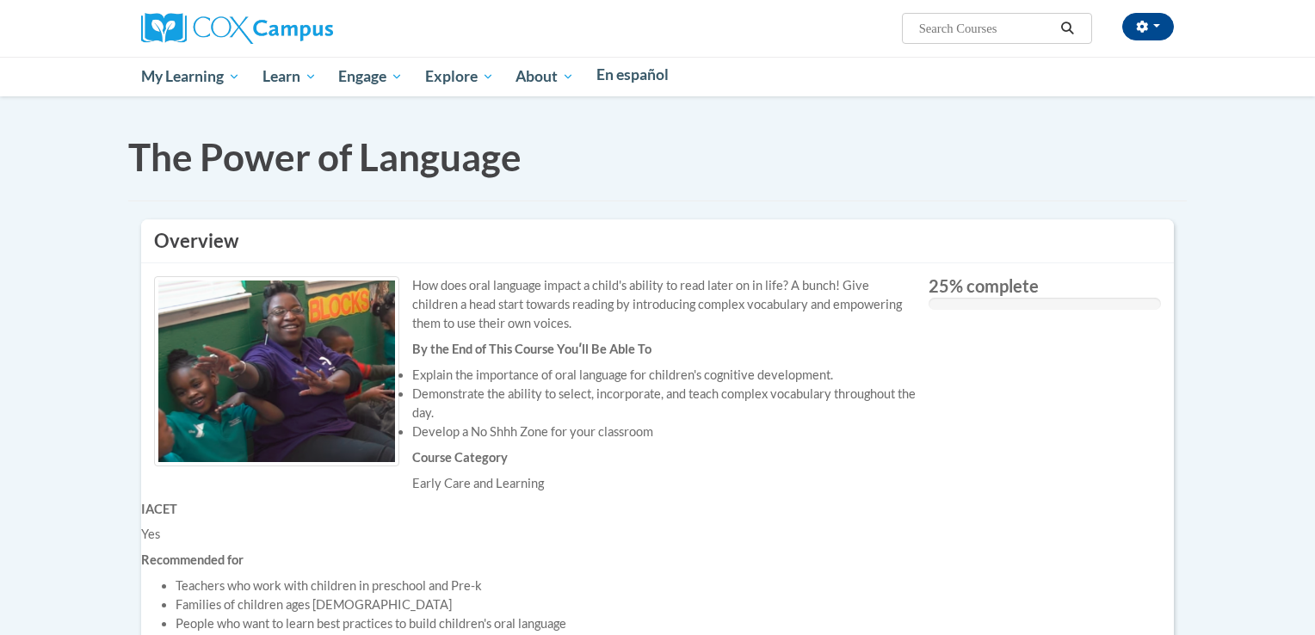
click at [191, 475] on body "This site uses cookies to help improve your learning experience. By continuing …" at bounding box center [657, 596] width 1315 height 1192
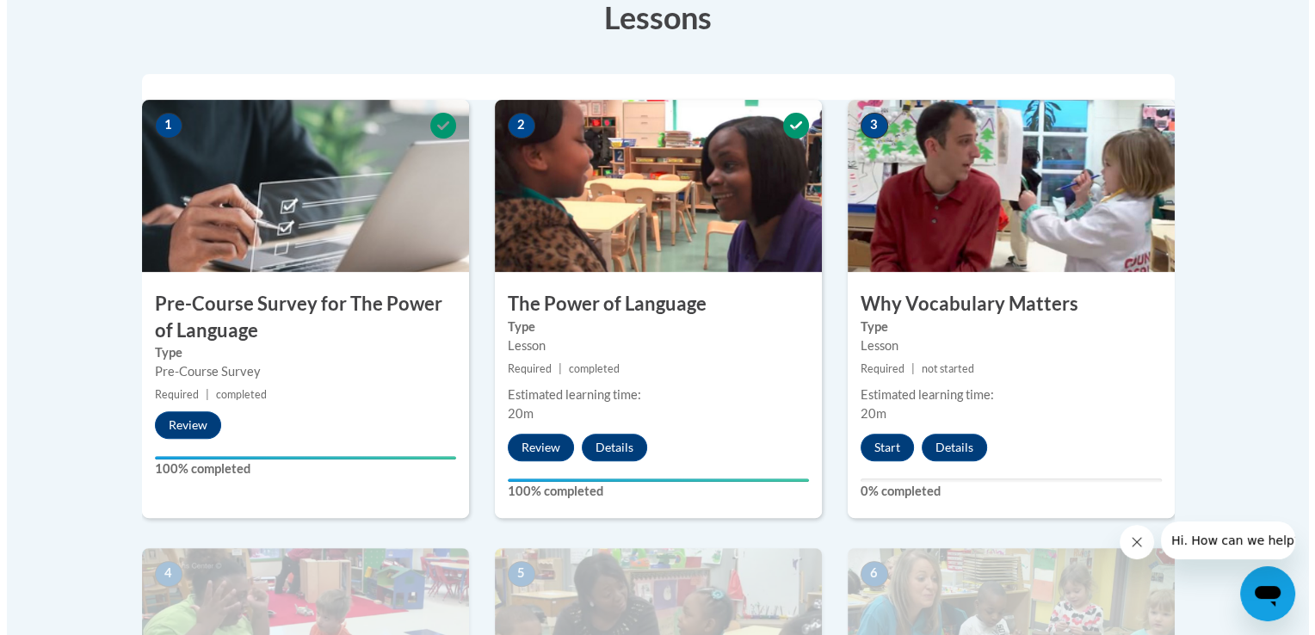
scroll to position [527, 0]
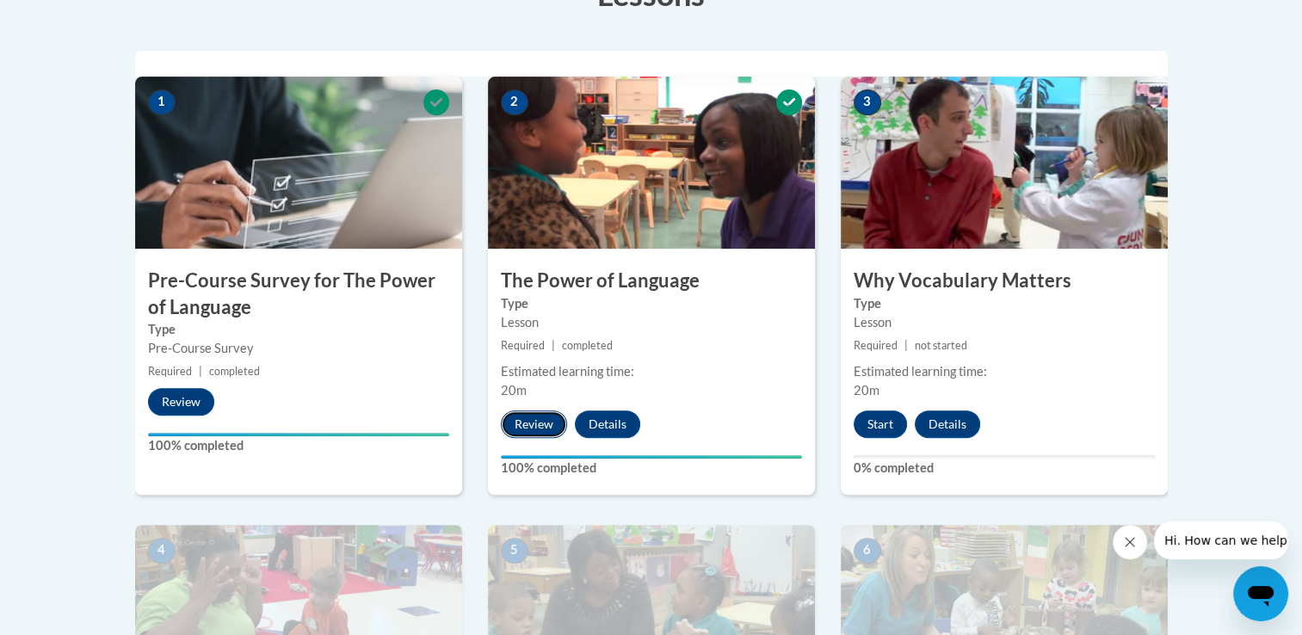
click at [521, 421] on button "Review" at bounding box center [534, 424] width 66 height 28
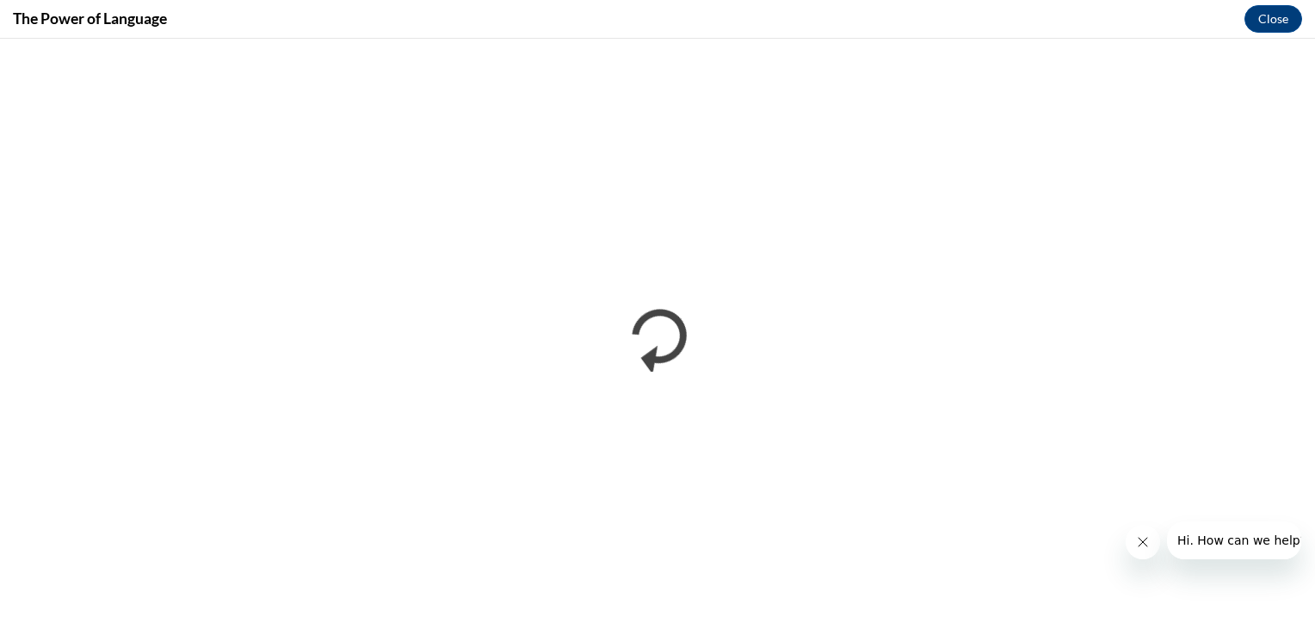
scroll to position [0, 0]
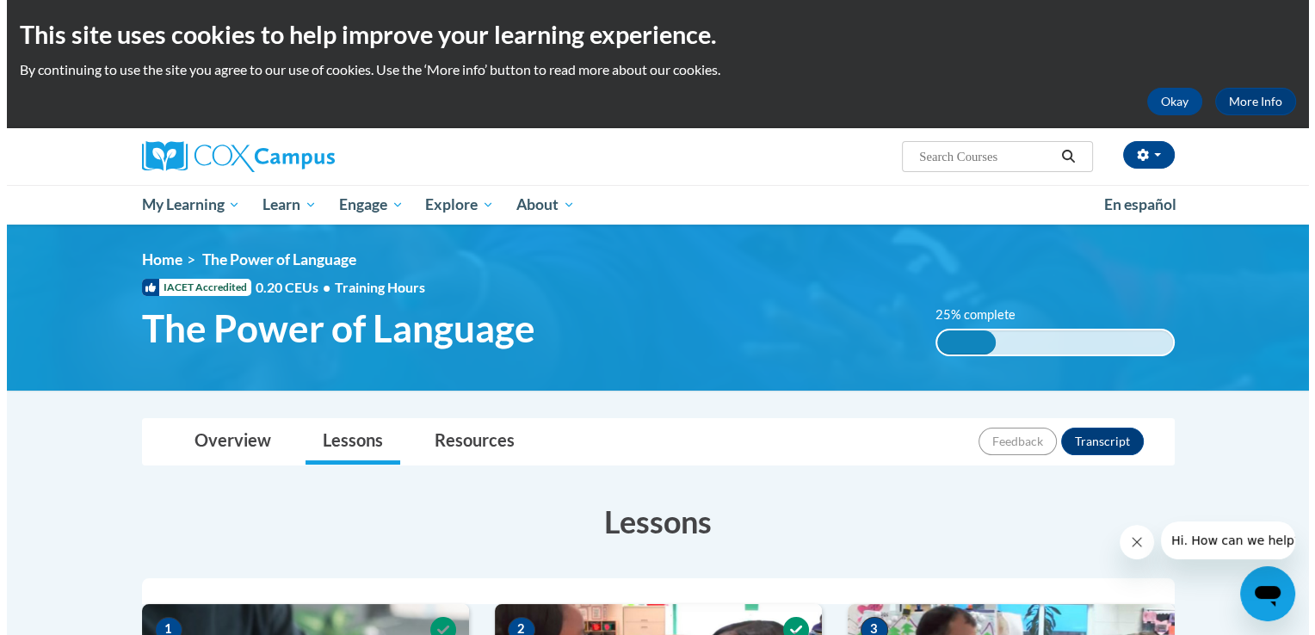
scroll to position [555, 0]
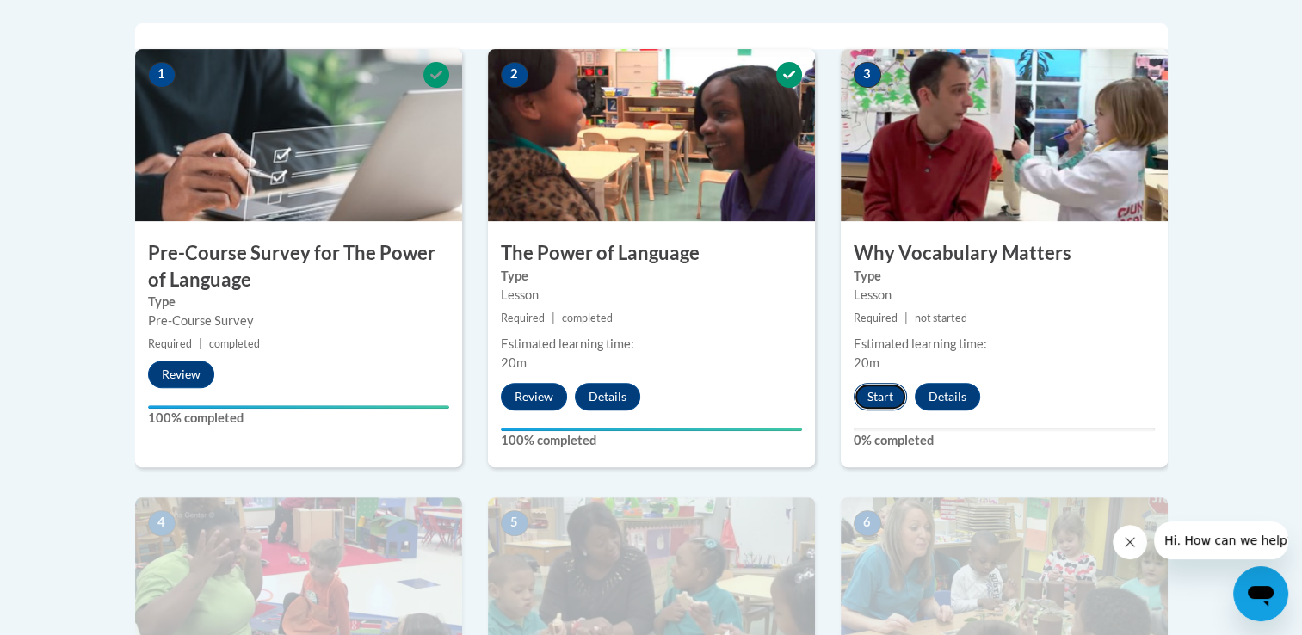
click at [871, 390] on button "Start" at bounding box center [879, 397] width 53 height 28
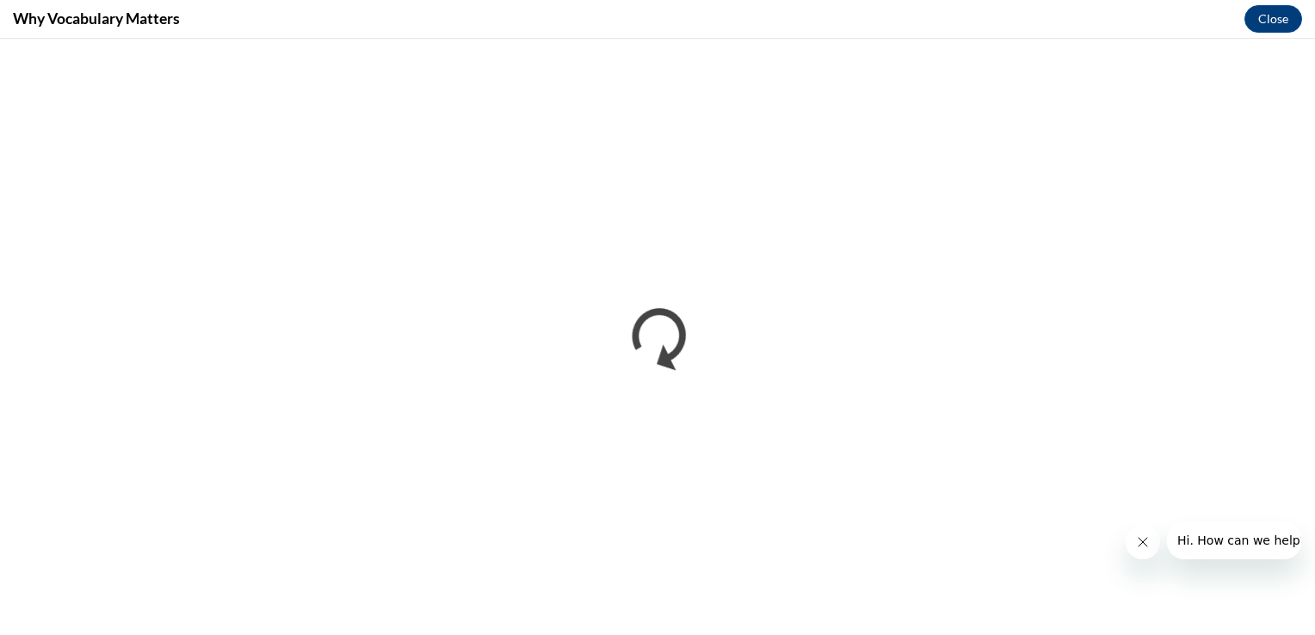
scroll to position [0, 0]
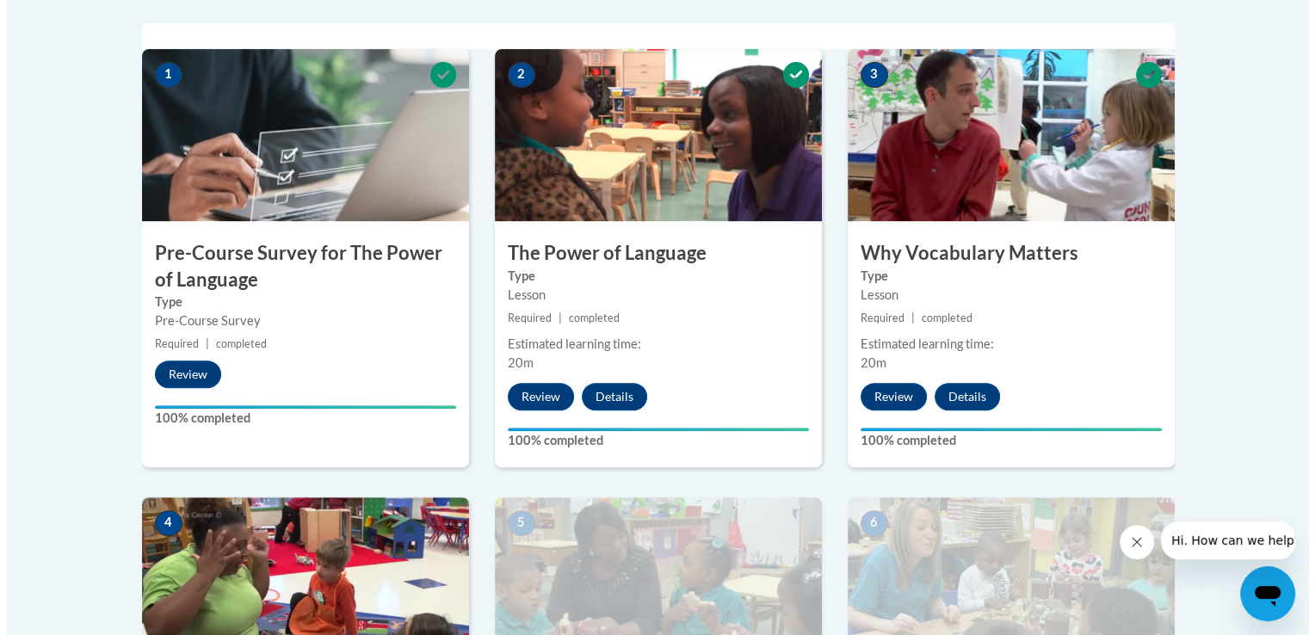
scroll to position [1111, 0]
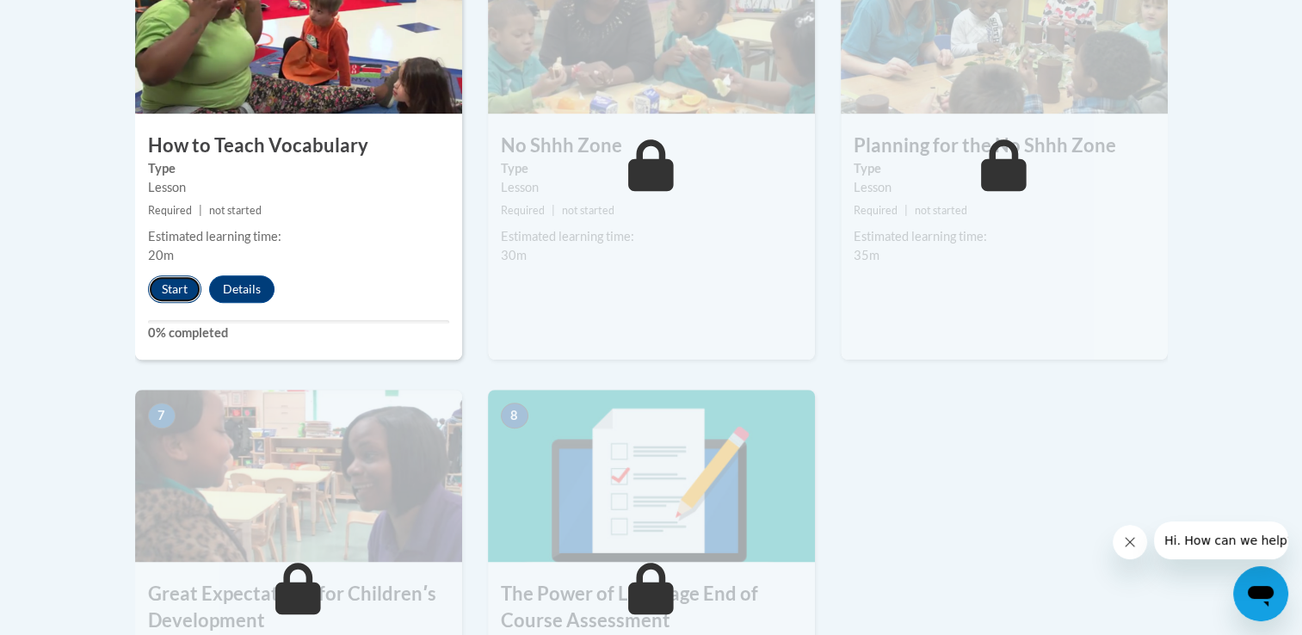
click at [160, 288] on button "Start" at bounding box center [174, 289] width 53 height 28
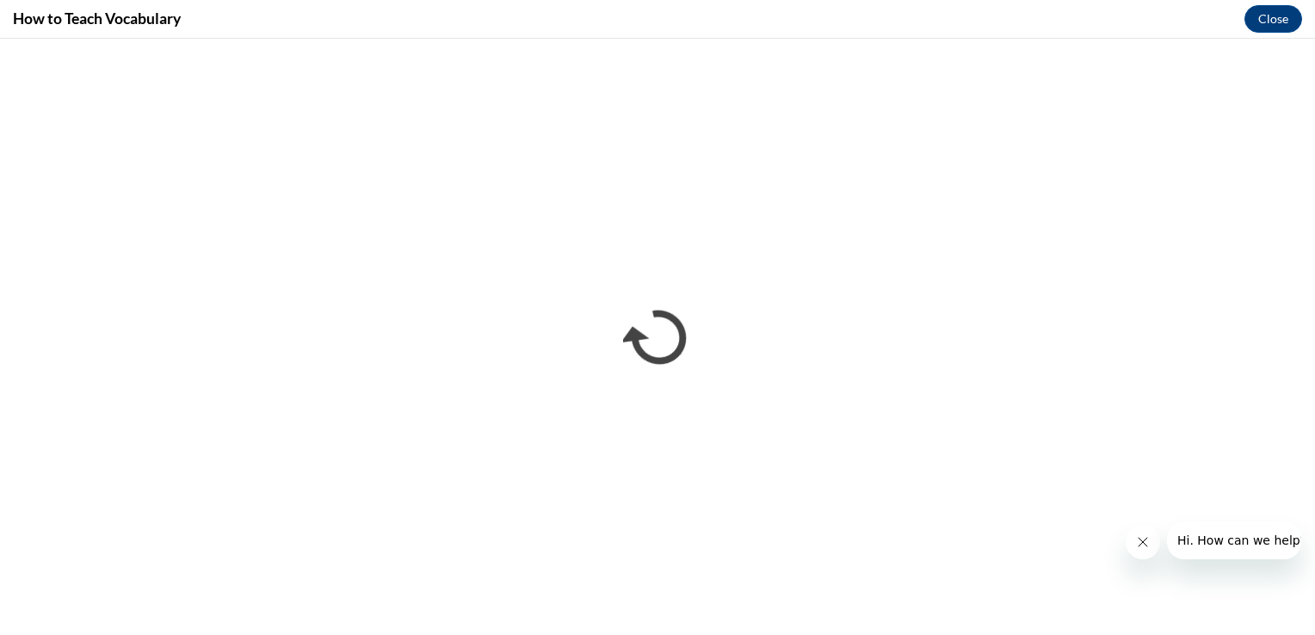
scroll to position [0, 0]
